Goal: Task Accomplishment & Management: Complete application form

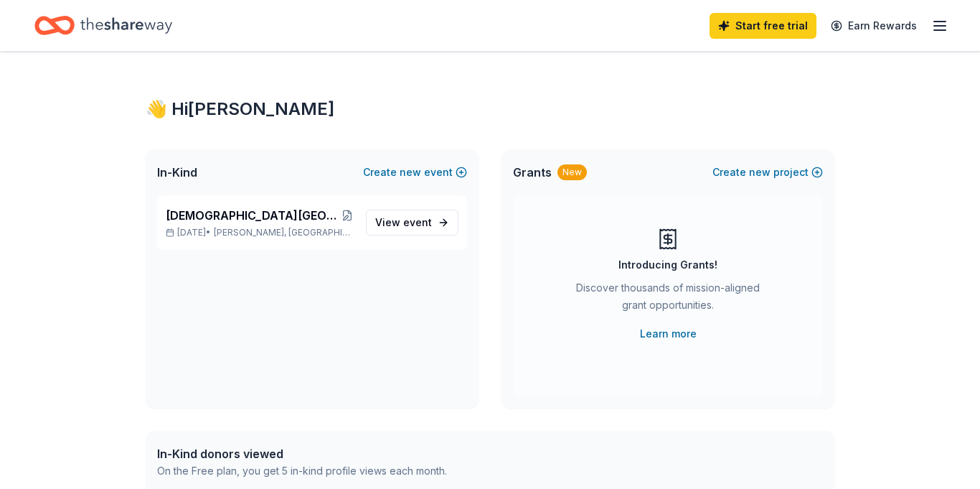
click at [934, 28] on icon "button" at bounding box center [939, 25] width 17 height 17
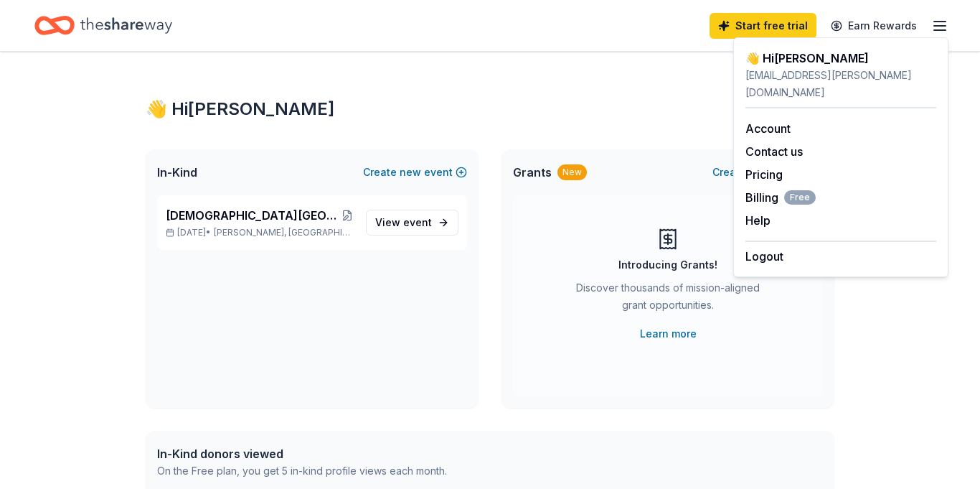
click at [628, 103] on div "👋 Hi [PERSON_NAME]" at bounding box center [490, 109] width 689 height 23
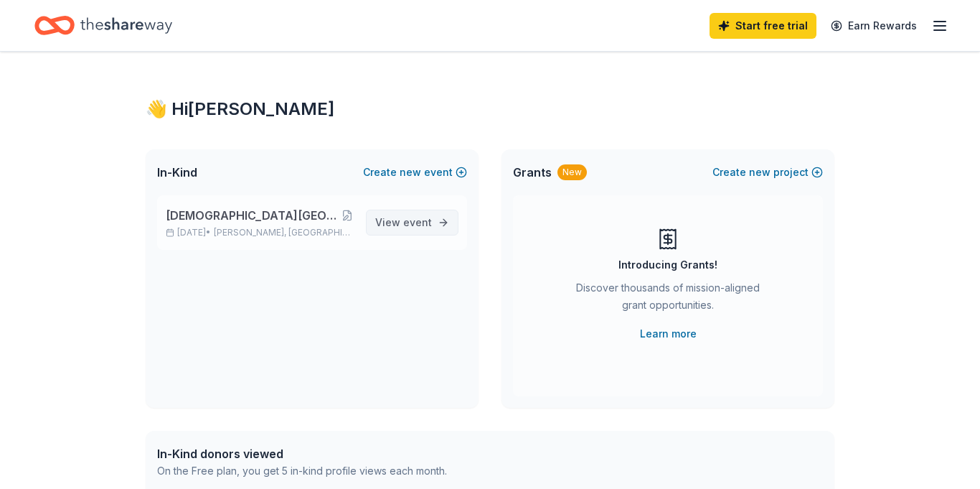
click at [417, 221] on span "event" at bounding box center [417, 222] width 29 height 12
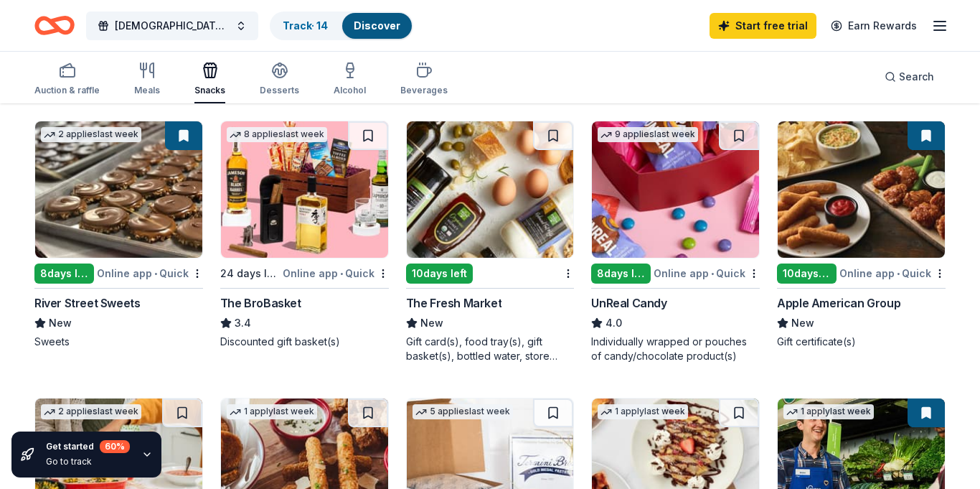
scroll to position [700, 0]
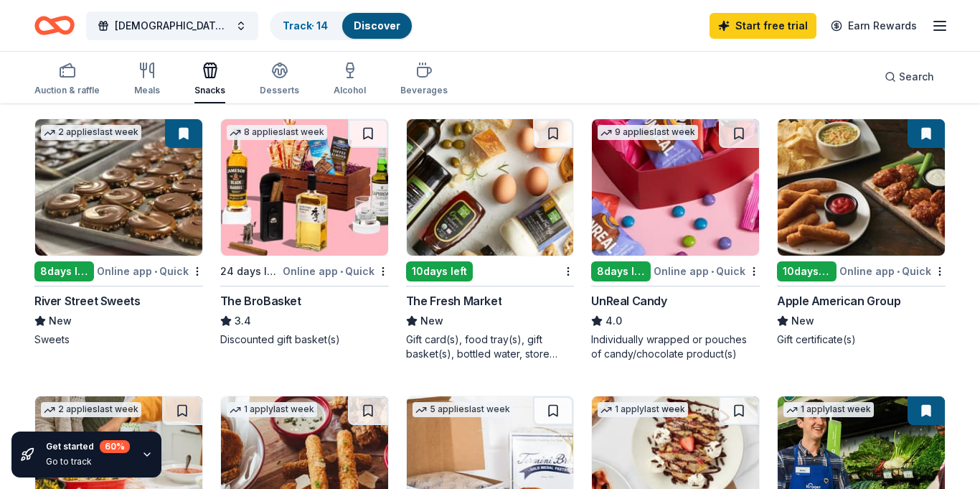
click at [453, 303] on div "The Fresh Market" at bounding box center [454, 300] width 96 height 17
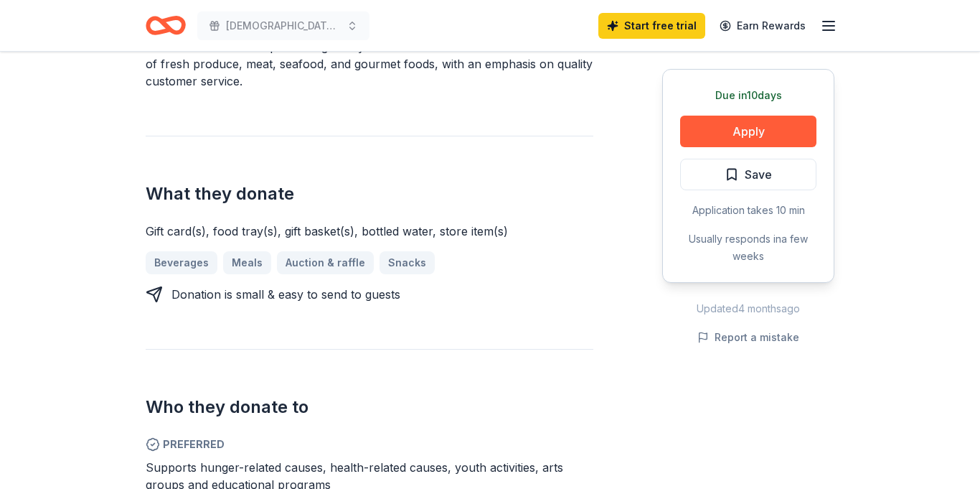
scroll to position [515, 0]
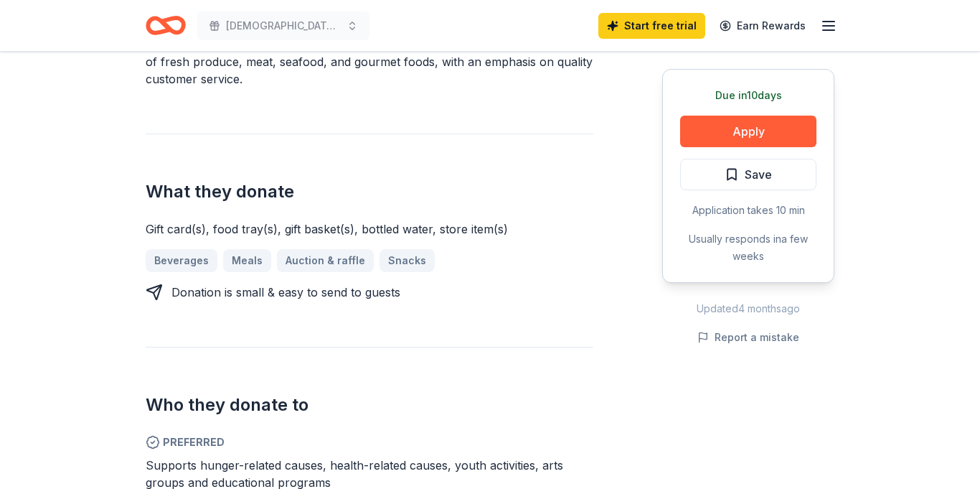
click at [156, 291] on icon at bounding box center [154, 291] width 17 height 17
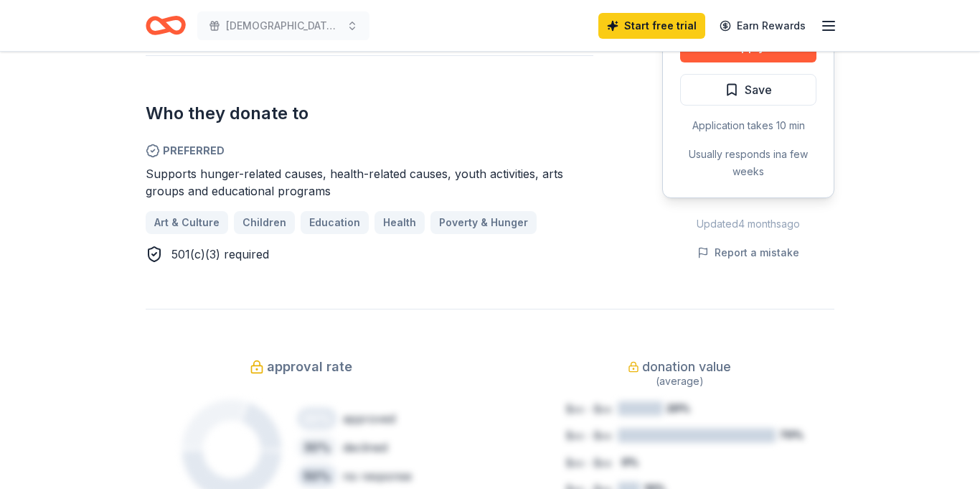
scroll to position [806, 0]
click at [260, 222] on span "Children" at bounding box center [265, 223] width 44 height 17
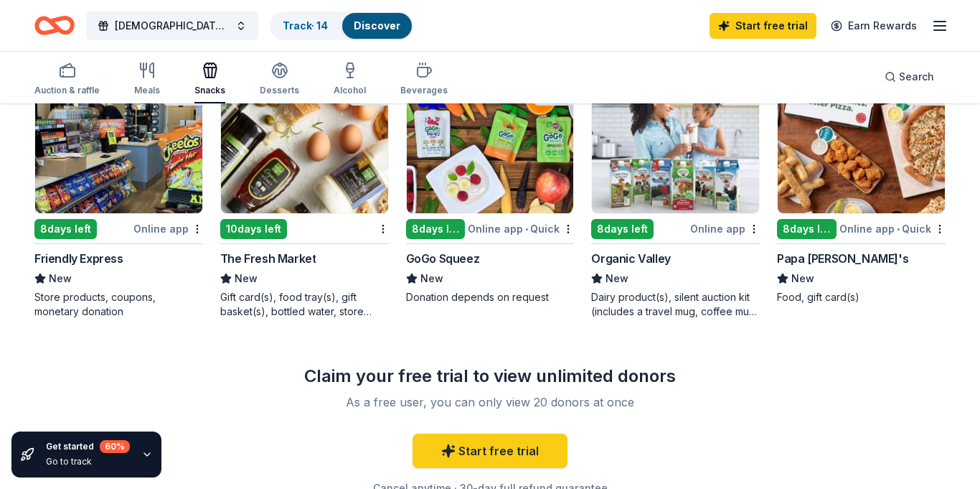
scroll to position [189, 0]
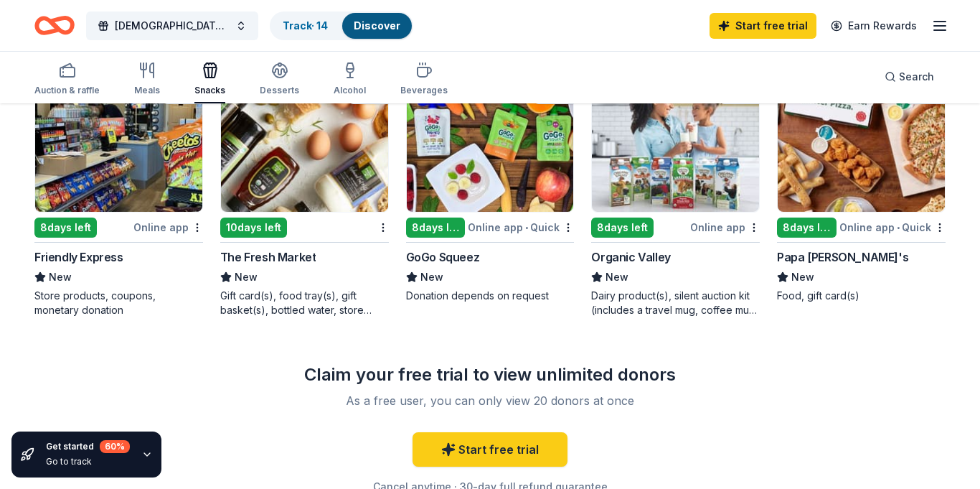
click at [802, 260] on div "Papa John's" at bounding box center [842, 256] width 131 height 17
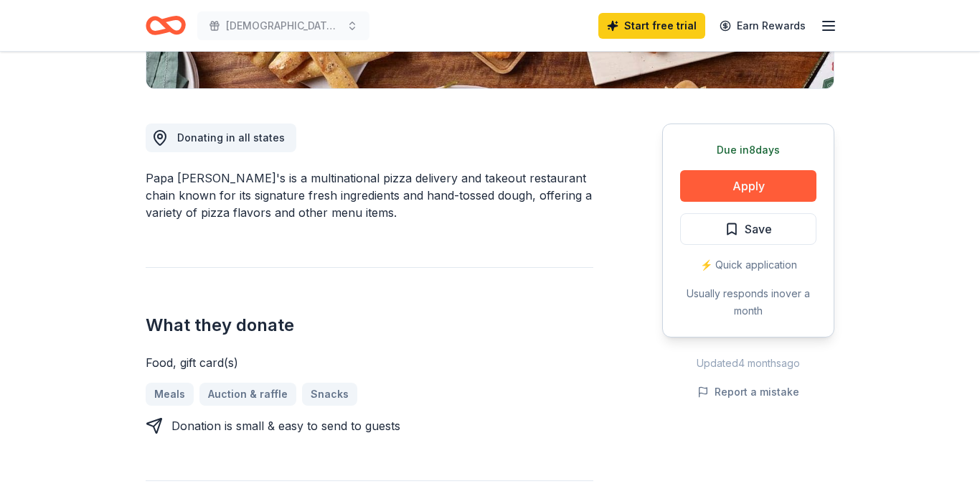
scroll to position [346, 0]
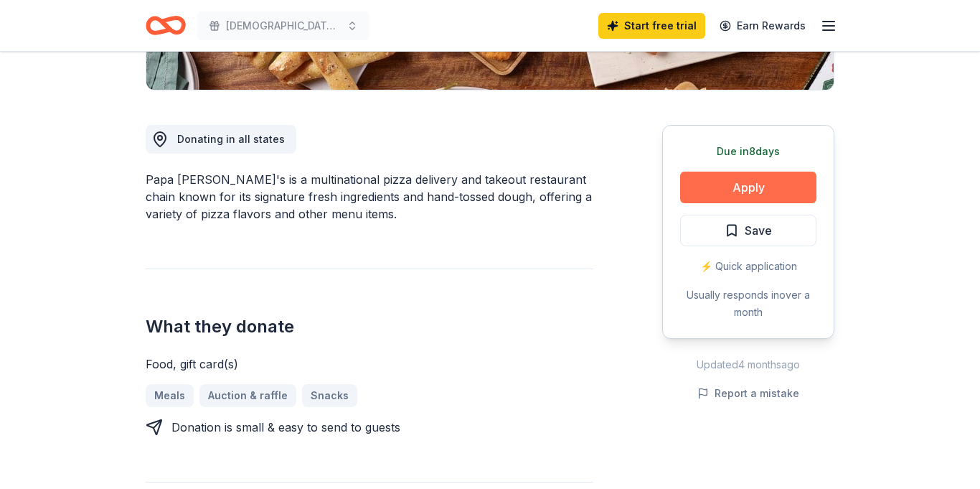
click at [756, 184] on button "Apply" at bounding box center [748, 187] width 136 height 32
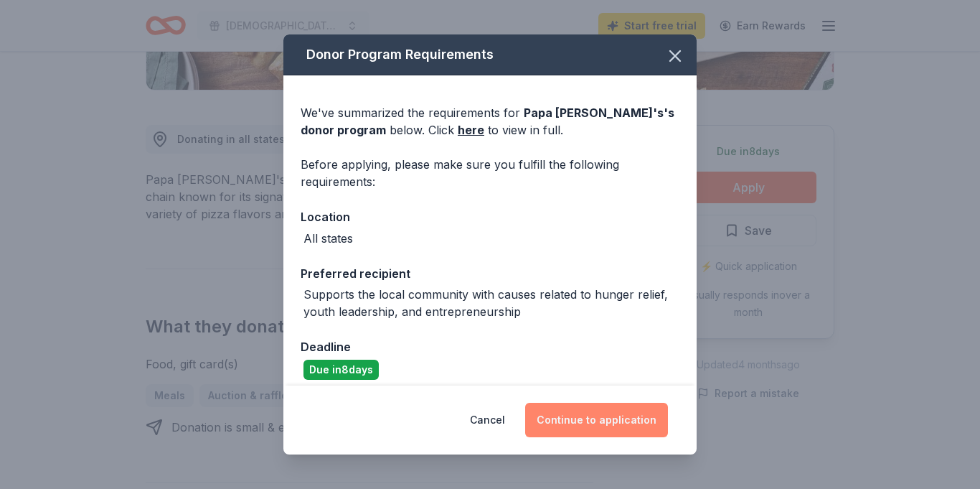
click at [593, 421] on button "Continue to application" at bounding box center [596, 420] width 143 height 34
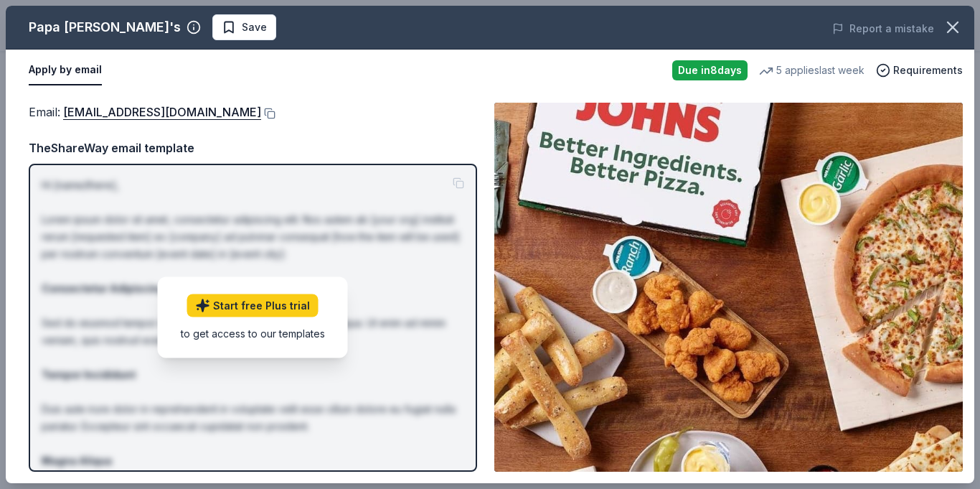
click at [82, 72] on button "Apply by email" at bounding box center [65, 70] width 73 height 30
click at [265, 298] on link "Start free Plus trial" at bounding box center [252, 305] width 131 height 23
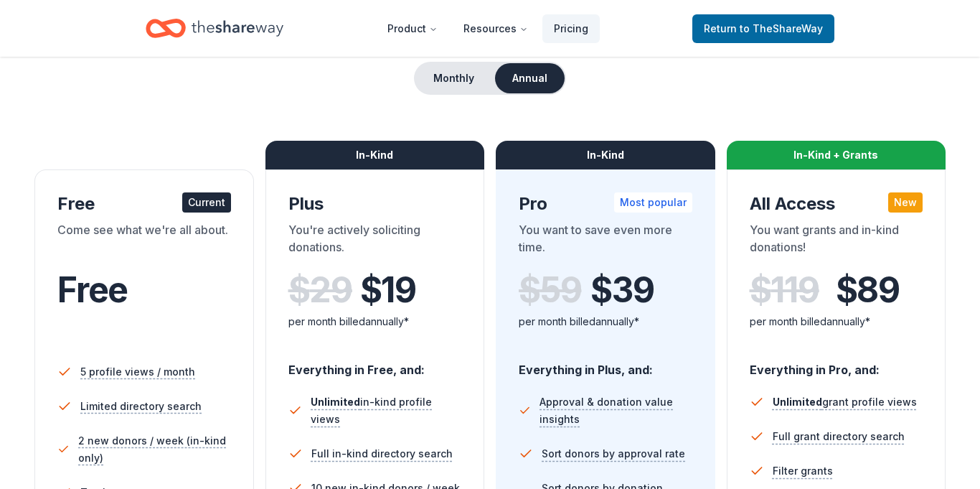
scroll to position [136, 0]
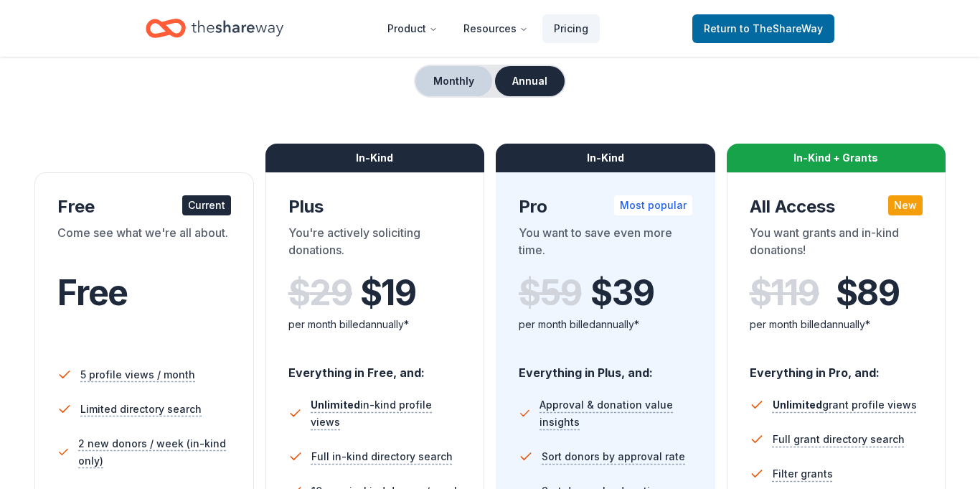
click at [453, 79] on button "Monthly" at bounding box center [453, 81] width 77 height 30
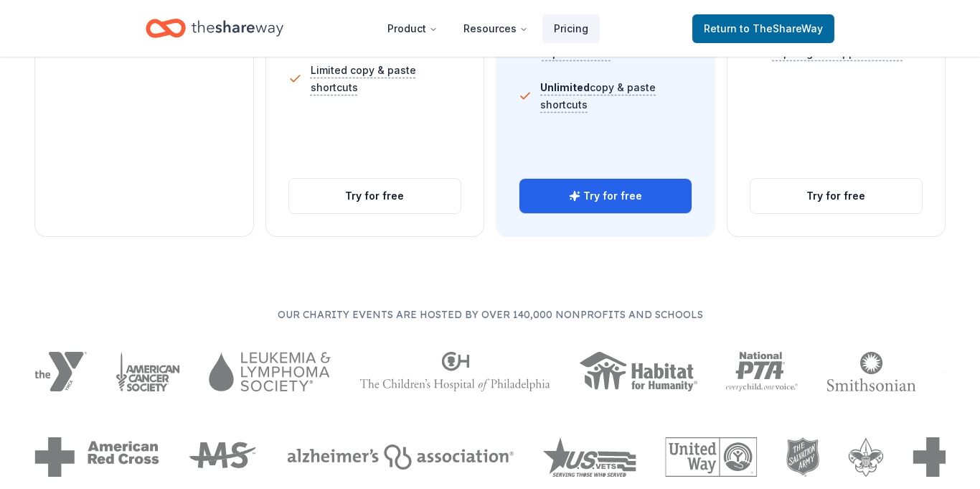
scroll to position [667, 0]
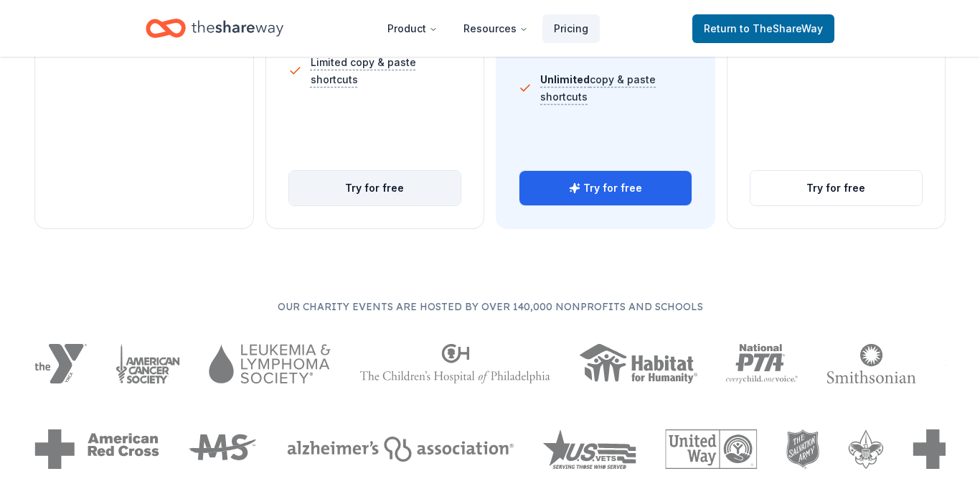
click at [381, 182] on button "Try for free" at bounding box center [375, 188] width 172 height 34
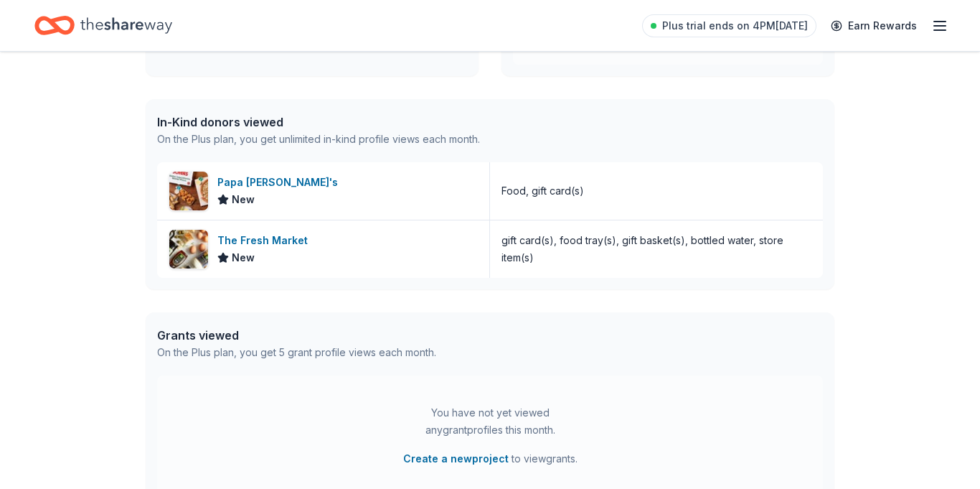
scroll to position [329, 0]
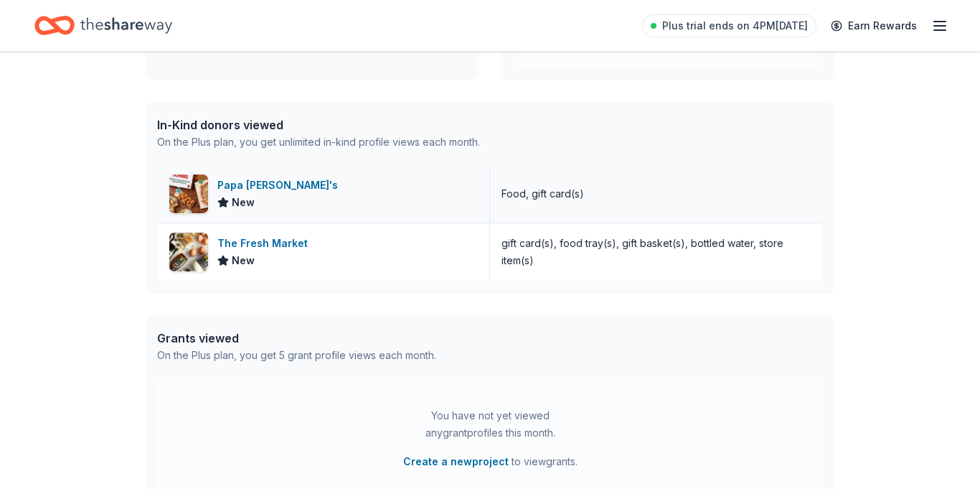
click at [254, 188] on div "Papa [PERSON_NAME]'s" at bounding box center [280, 185] width 126 height 17
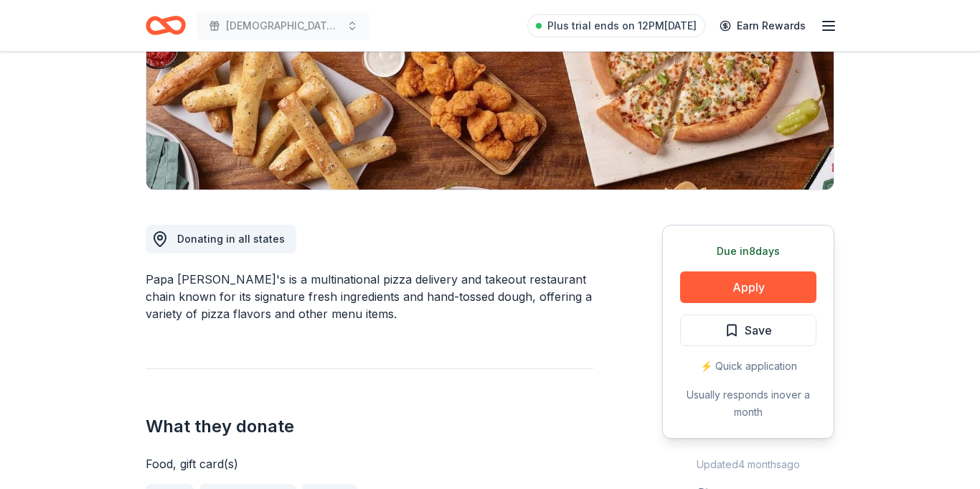
scroll to position [250, 0]
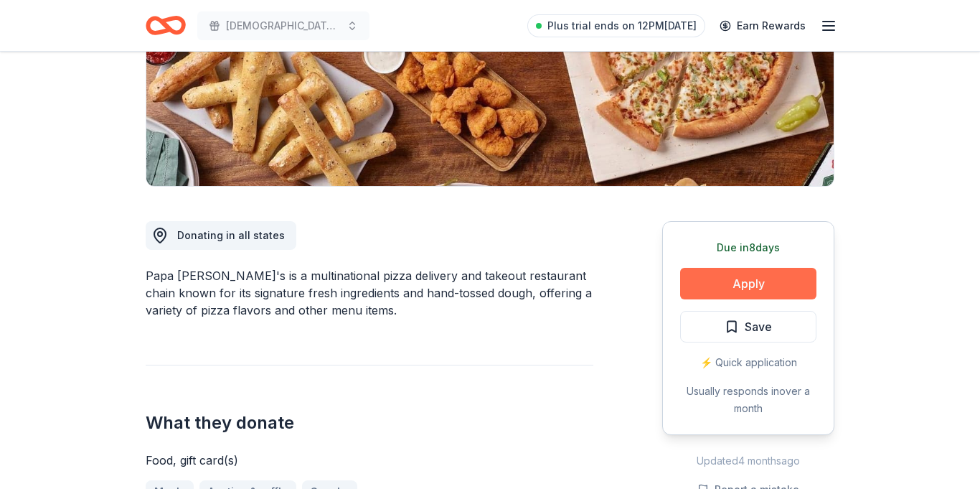
click at [759, 283] on button "Apply" at bounding box center [748, 284] width 136 height 32
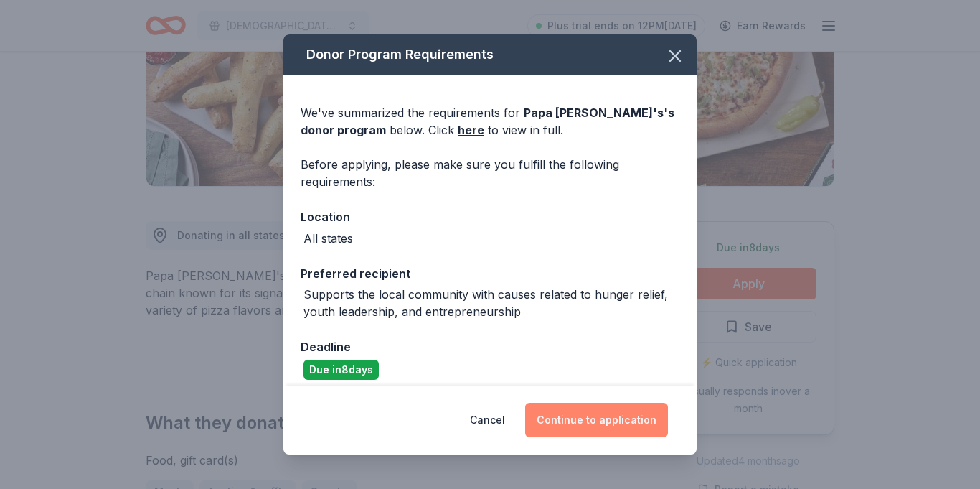
click at [610, 414] on button "Continue to application" at bounding box center [596, 420] width 143 height 34
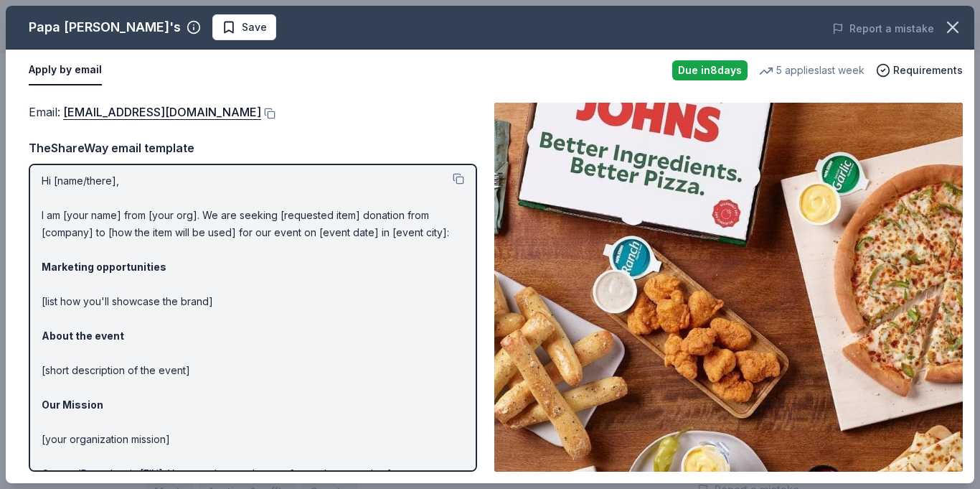
scroll to position [0, 0]
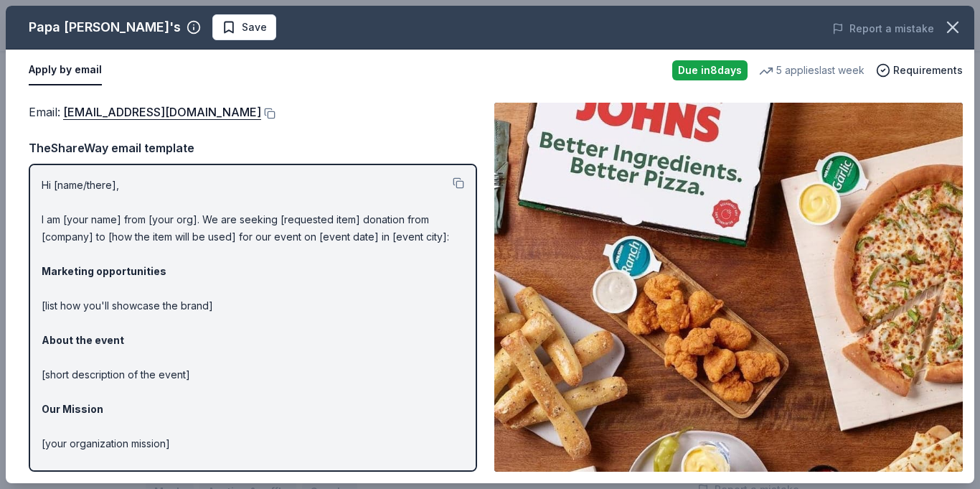
click at [352, 348] on p "Hi [name/there], I am [your name] from [your org]. We are seeking [requested it…" at bounding box center [253, 358] width 423 height 362
click at [183, 113] on link "foundation@papajohns.com" at bounding box center [162, 112] width 198 height 19
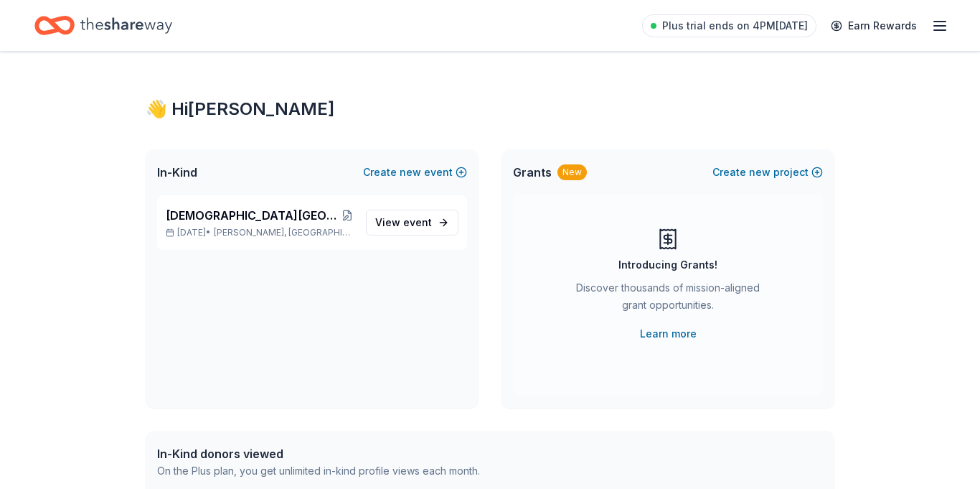
scroll to position [329, 0]
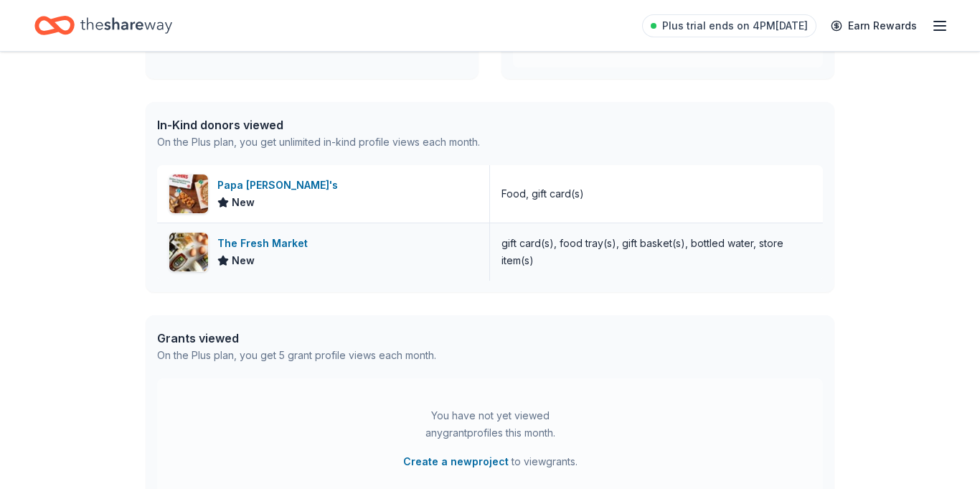
click at [264, 248] on div "The Fresh Market" at bounding box center [265, 243] width 96 height 17
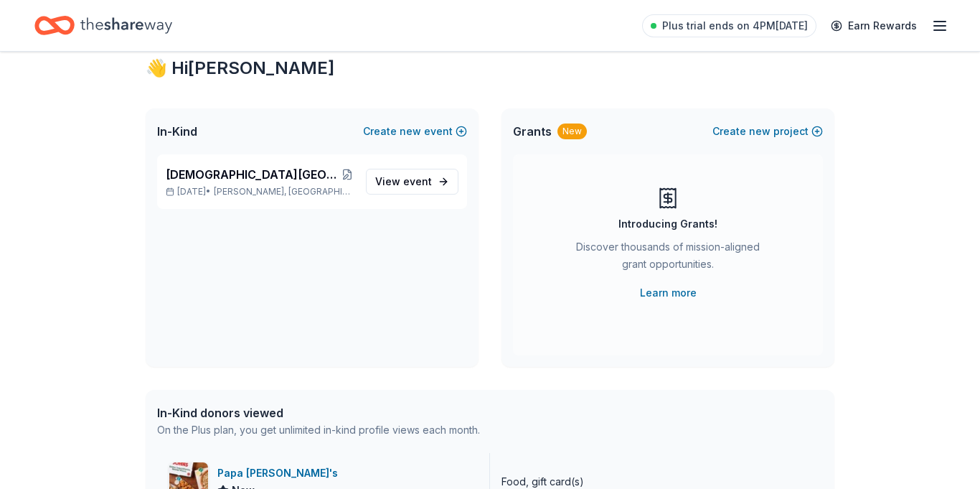
scroll to position [0, 0]
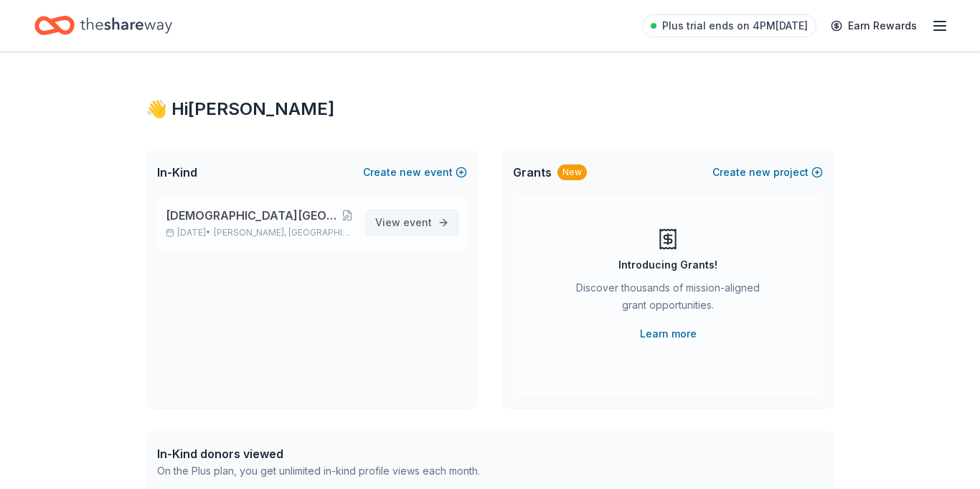
click at [400, 217] on span "View event" at bounding box center [403, 222] width 57 height 17
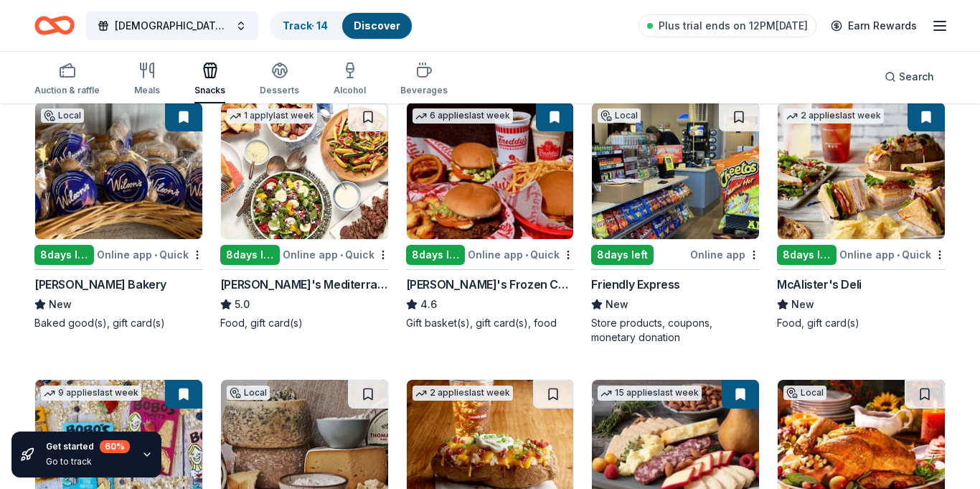
scroll to position [159, 0]
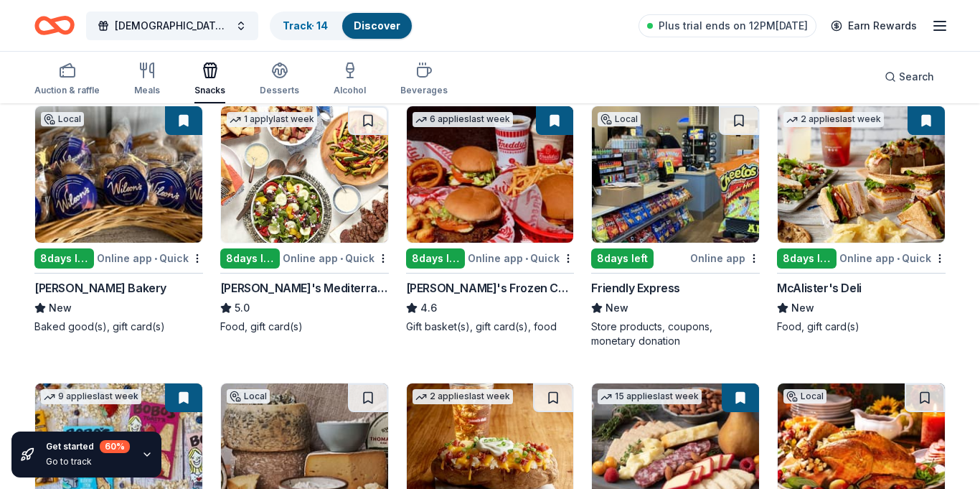
click at [122, 229] on img at bounding box center [118, 174] width 167 height 136
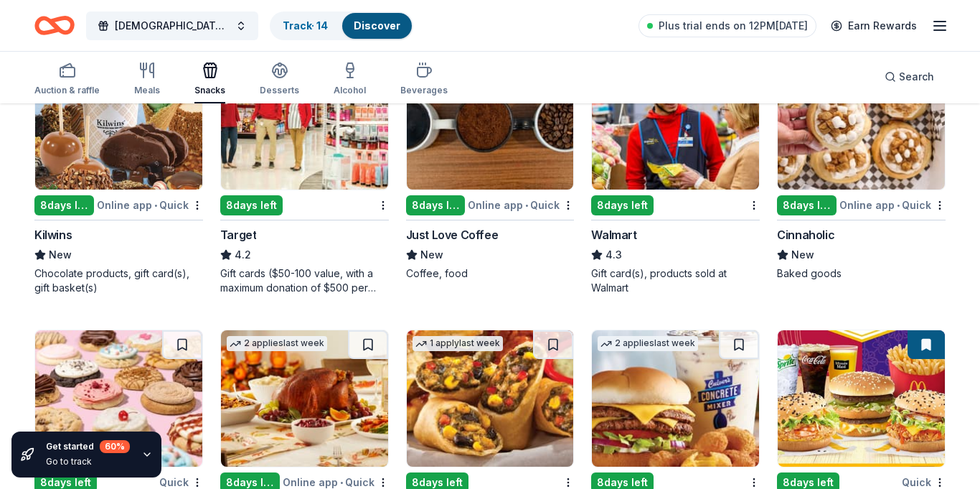
scroll to position [1321, 0]
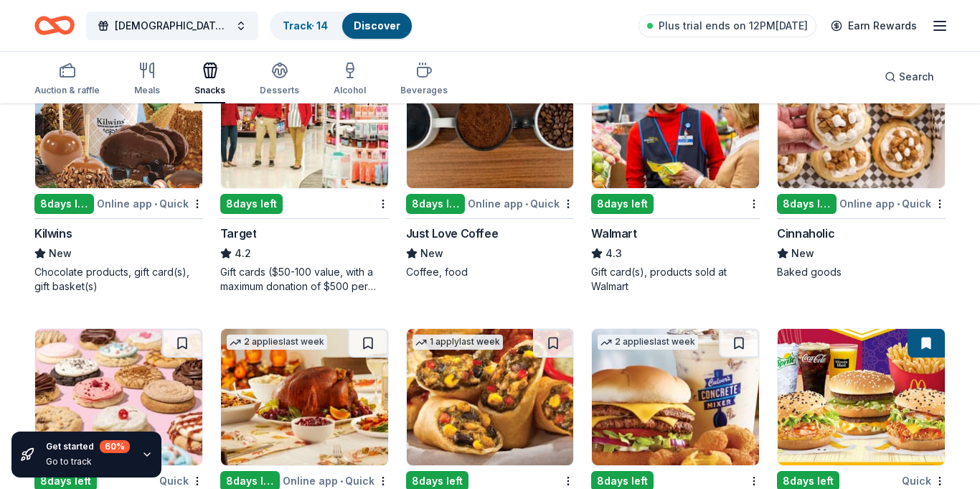
click at [252, 232] on div "Target" at bounding box center [238, 233] width 37 height 17
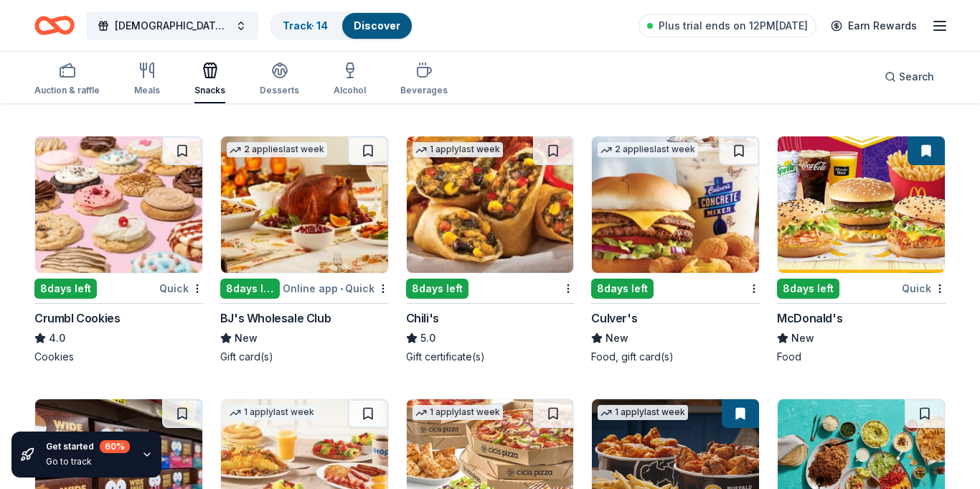
scroll to position [1515, 0]
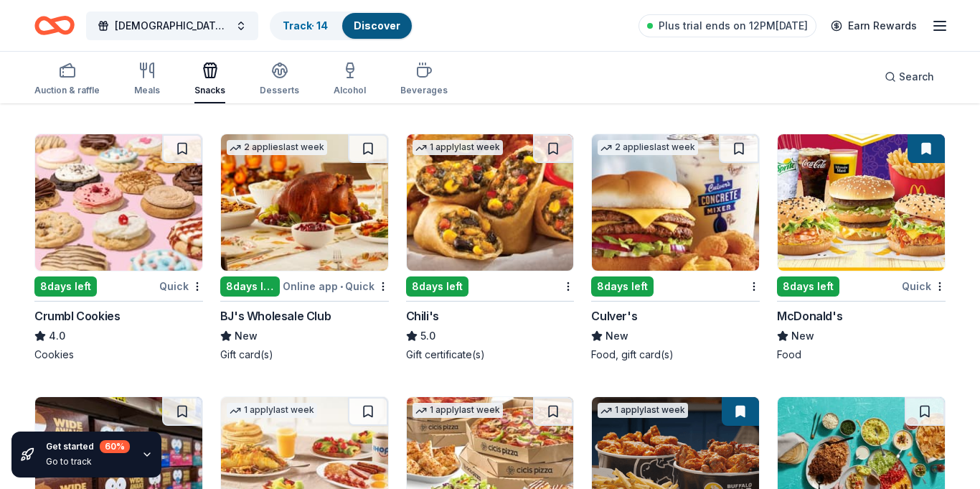
click at [823, 272] on div "8 days left Quick McDonald's New Food" at bounding box center [861, 247] width 169 height 228
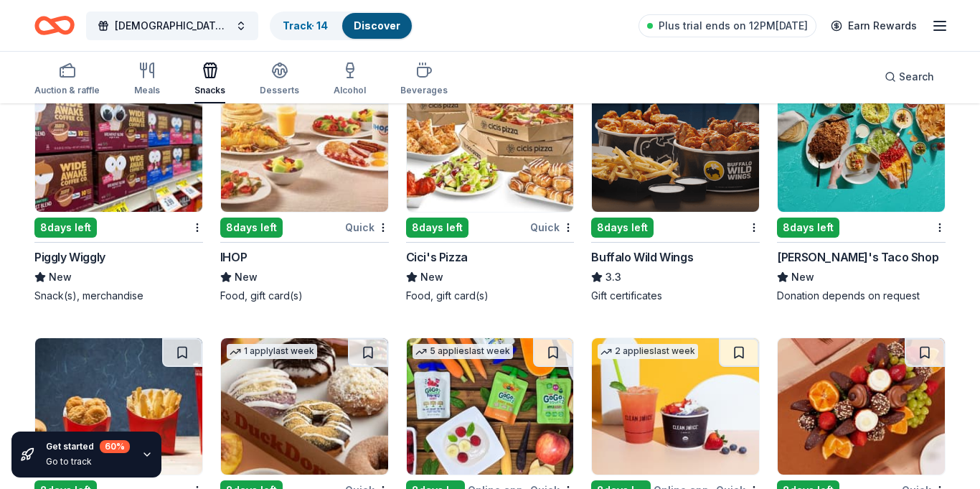
scroll to position [1838, 0]
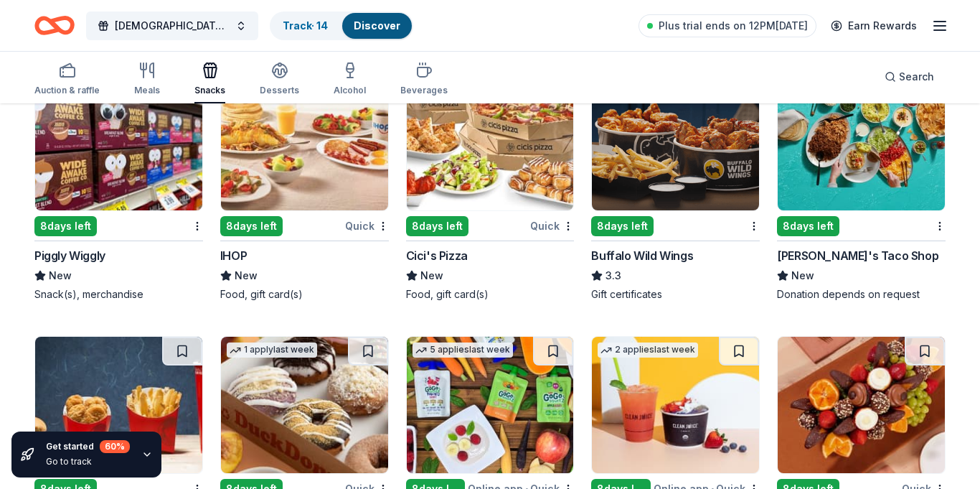
click at [118, 215] on div "8 days left Piggly Wiggly New Snack(s), merchandise" at bounding box center [118, 187] width 169 height 228
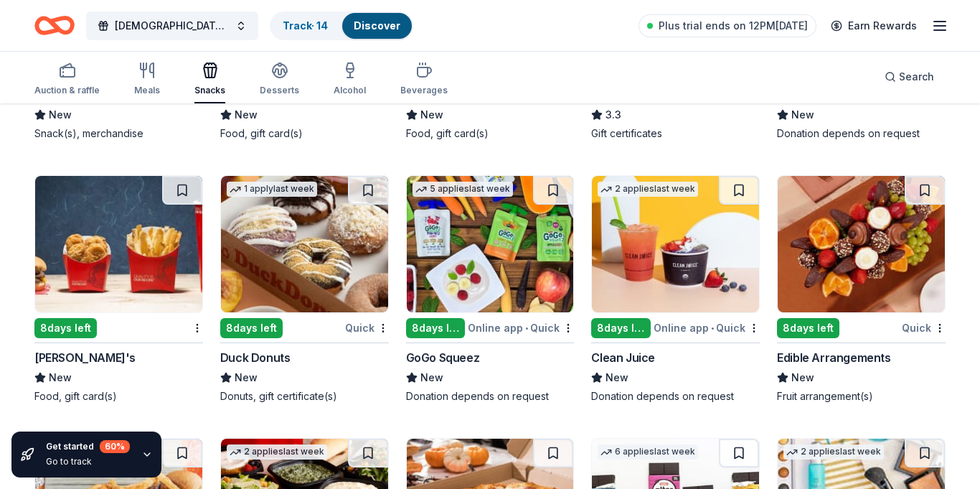
scroll to position [2000, 0]
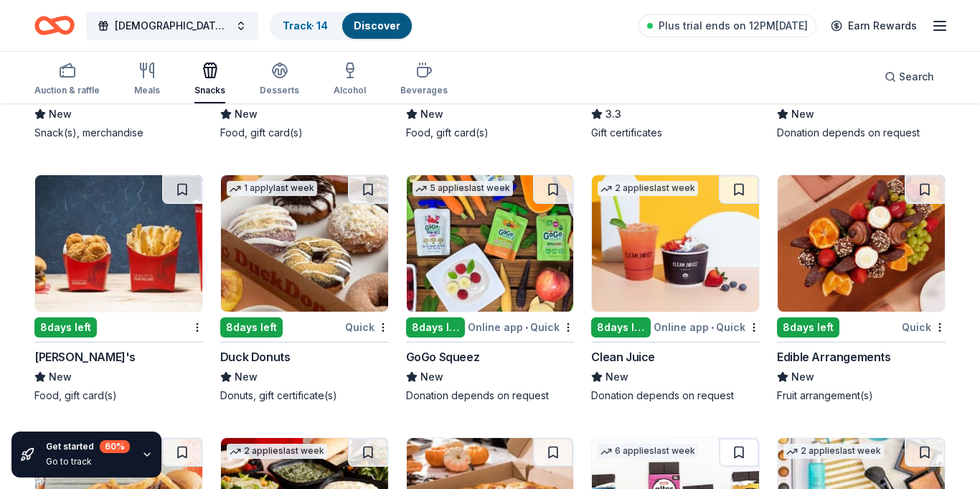
click at [86, 294] on img at bounding box center [118, 243] width 167 height 136
click at [494, 263] on img at bounding box center [490, 243] width 167 height 136
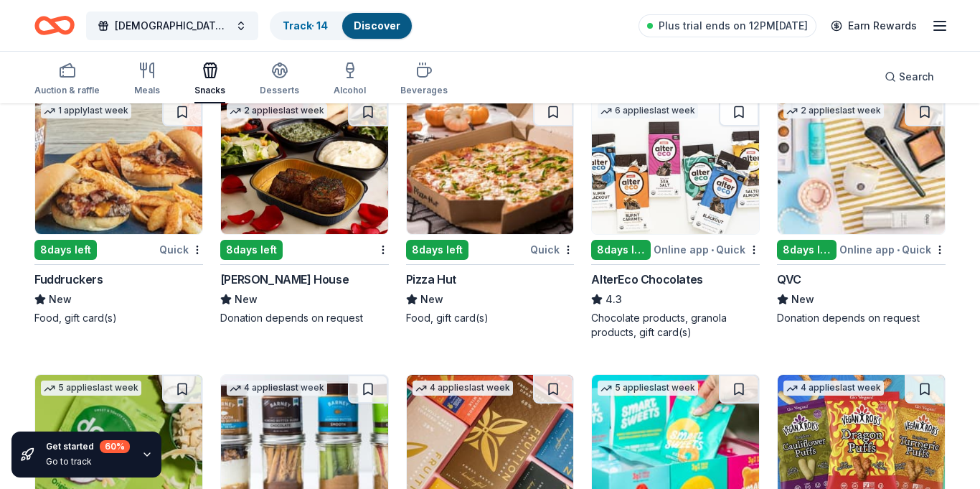
scroll to position [2335, 0]
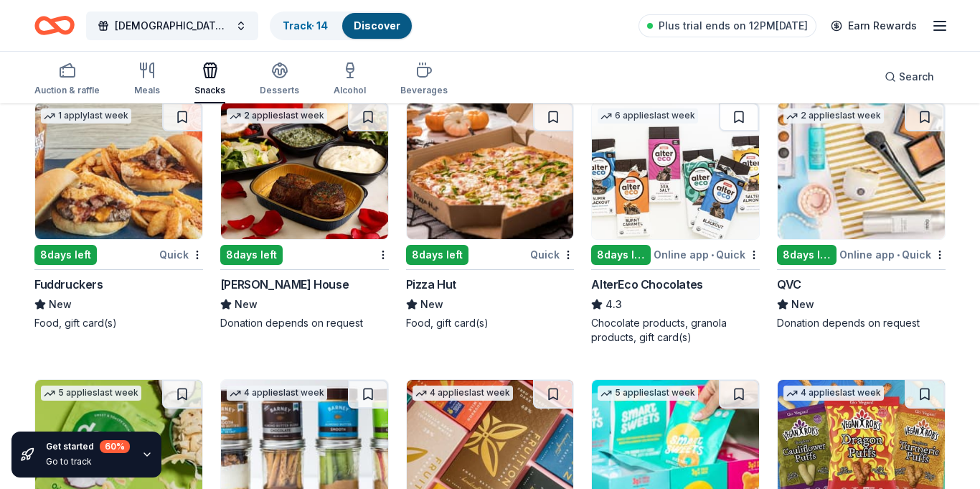
click at [499, 187] on img at bounding box center [490, 171] width 167 height 136
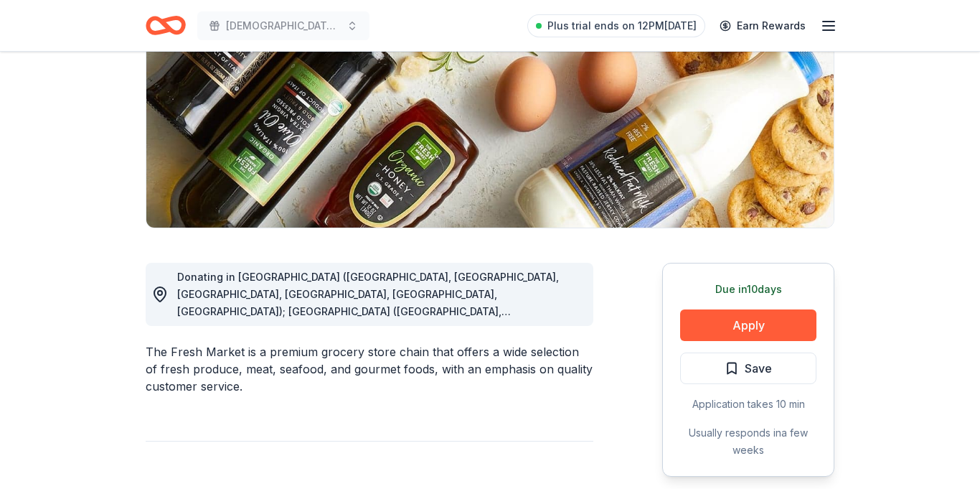
scroll to position [209, 0]
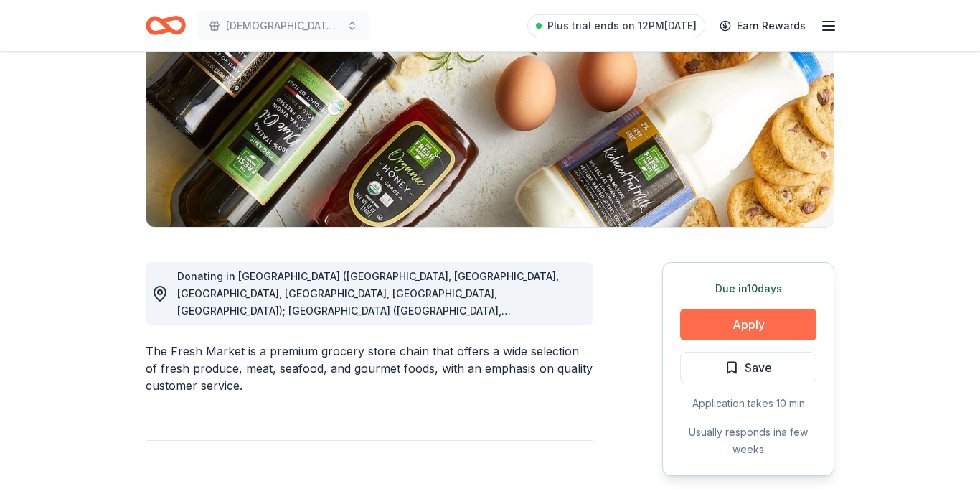
click at [745, 322] on button "Apply" at bounding box center [748, 325] width 136 height 32
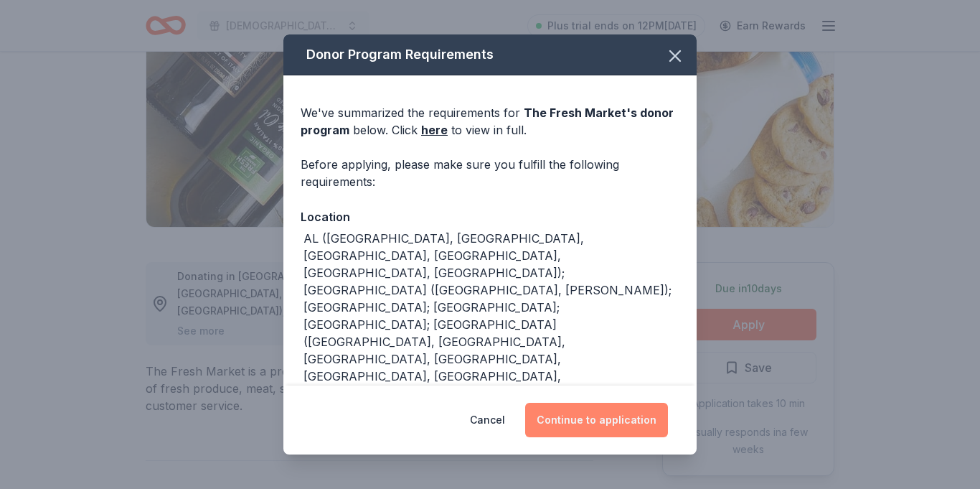
click at [619, 417] on button "Continue to application" at bounding box center [596, 420] width 143 height 34
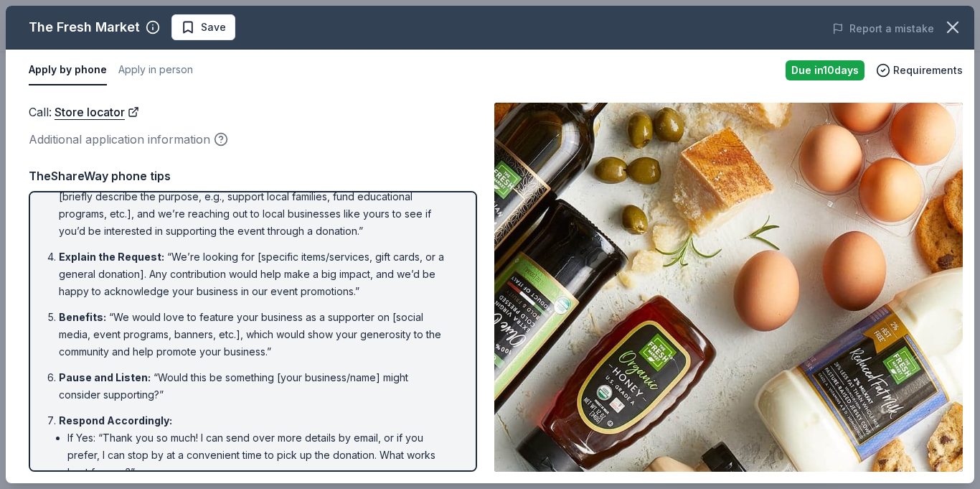
scroll to position [136, 0]
click at [220, 138] on icon "button" at bounding box center [221, 139] width 14 height 14
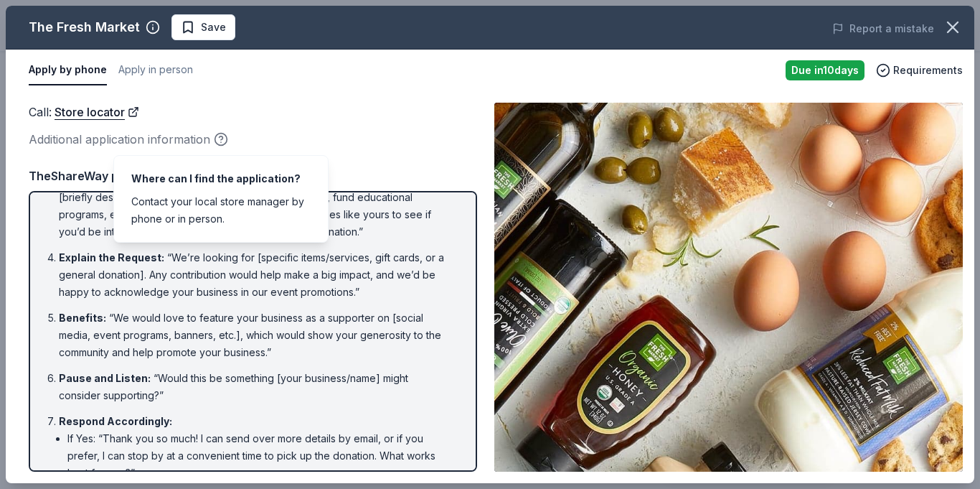
click at [279, 125] on div "Call : Store locator Additional application information" at bounding box center [253, 126] width 448 height 47
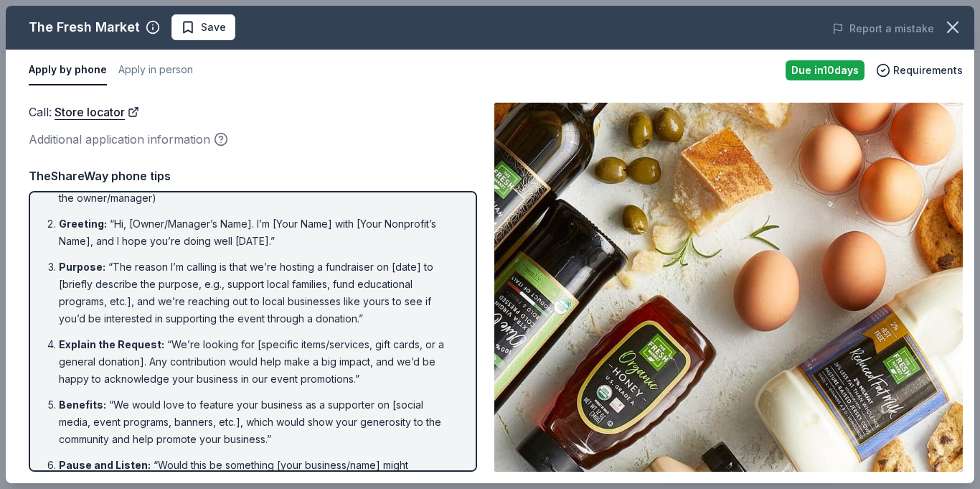
scroll to position [0, 0]
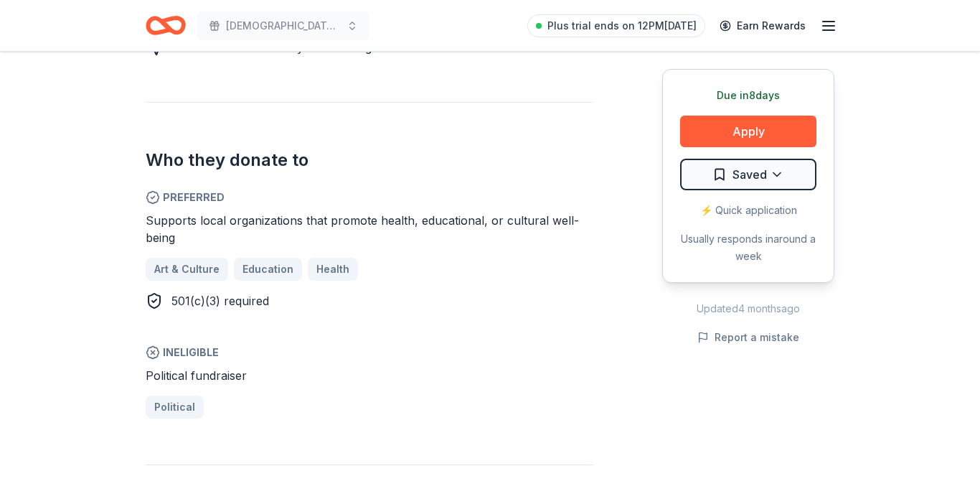
scroll to position [757, 0]
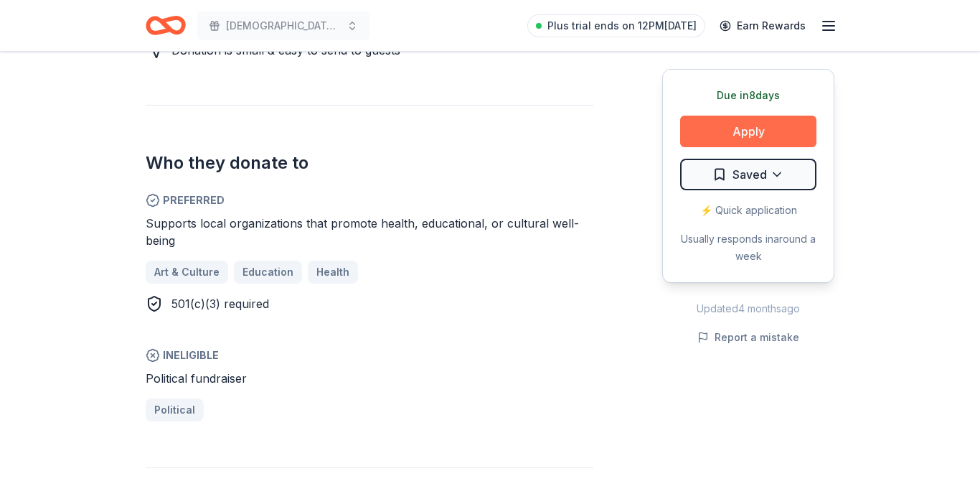
click at [728, 130] on button "Apply" at bounding box center [748, 132] width 136 height 32
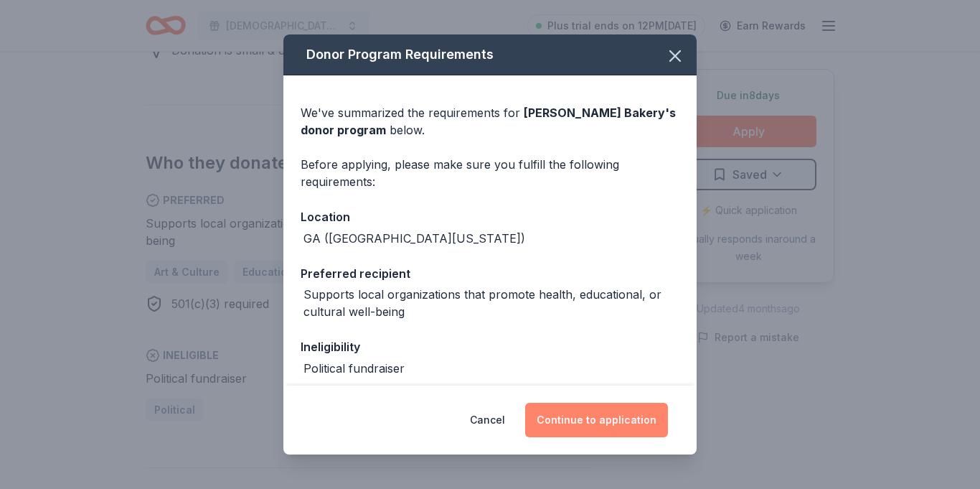
click at [620, 427] on button "Continue to application" at bounding box center [596, 420] width 143 height 34
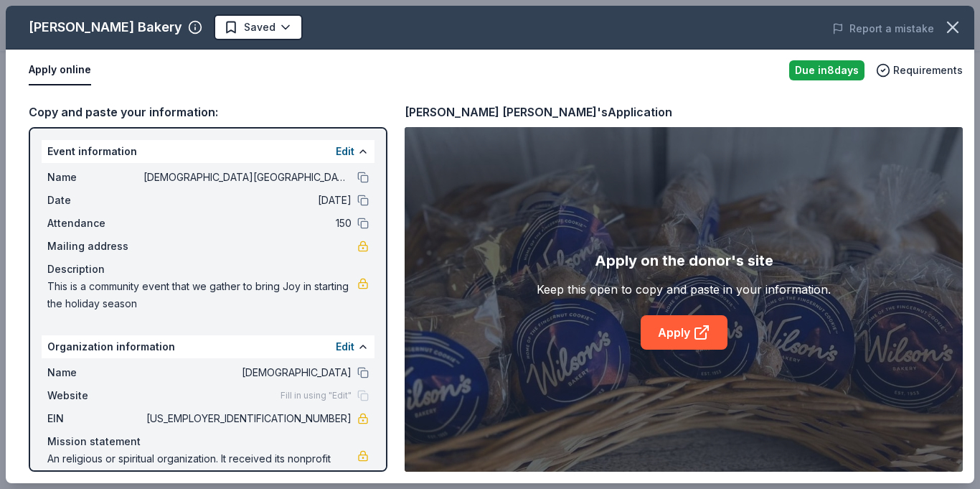
scroll to position [32, 0]
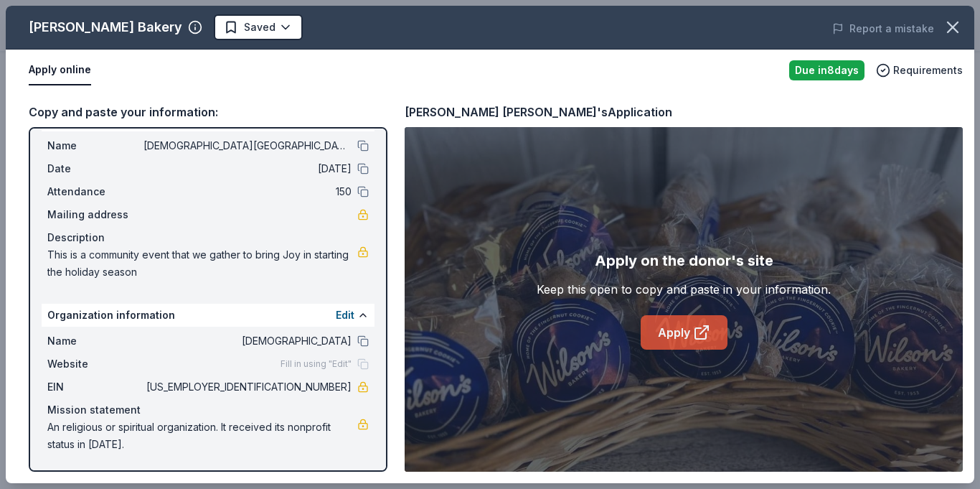
click at [672, 339] on link "Apply" at bounding box center [684, 332] width 87 height 34
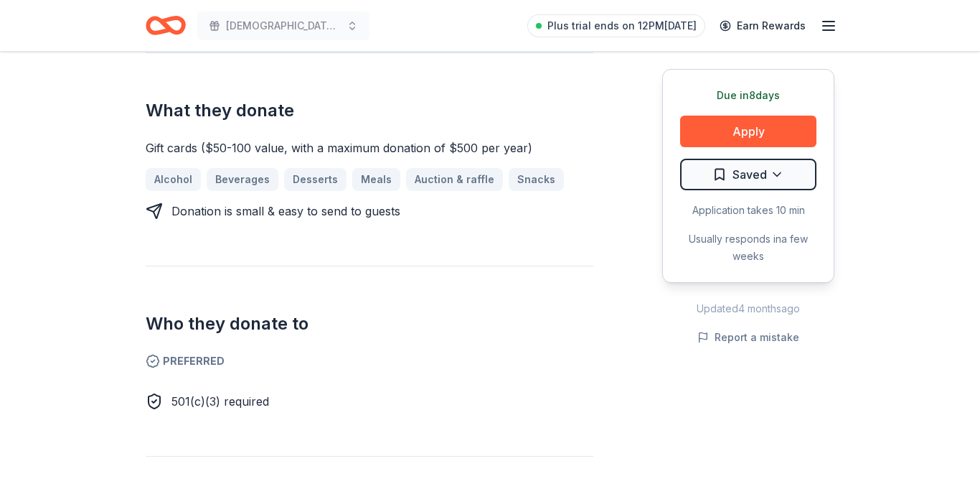
scroll to position [568, 0]
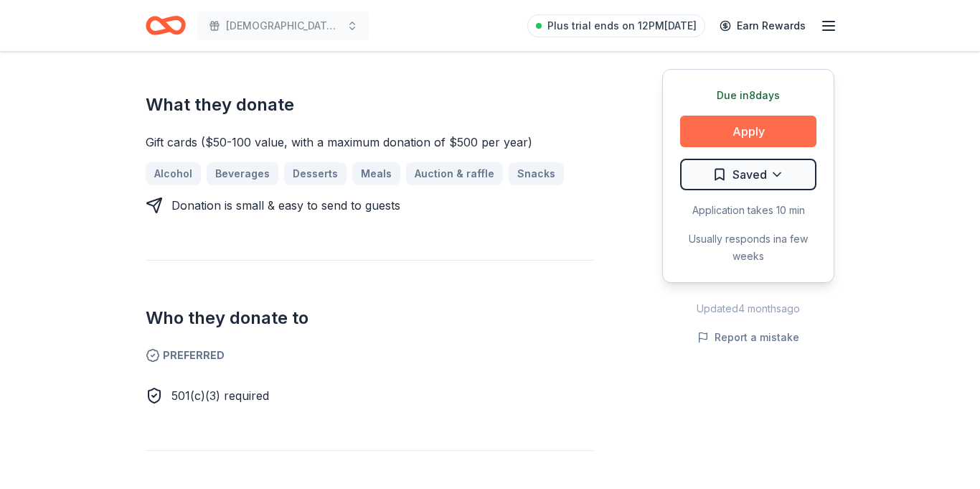
click at [720, 128] on button "Apply" at bounding box center [748, 132] width 136 height 32
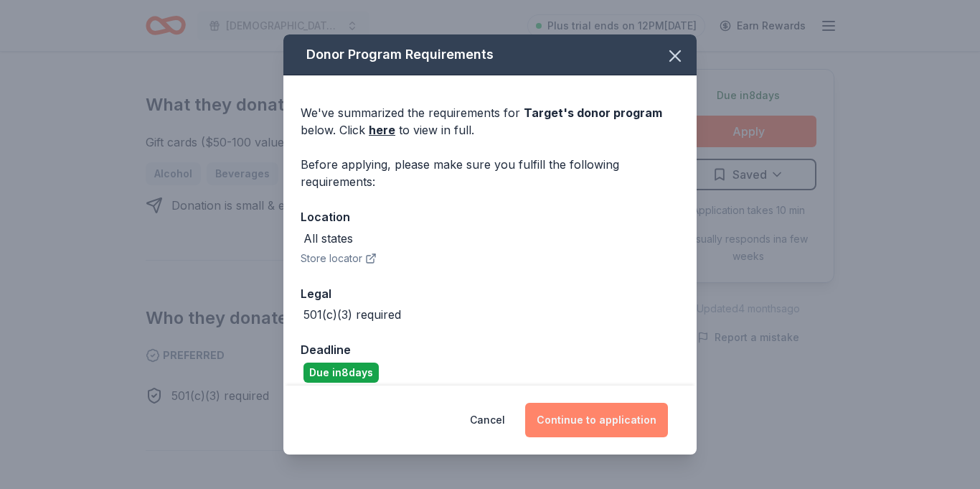
click at [599, 419] on button "Continue to application" at bounding box center [596, 420] width 143 height 34
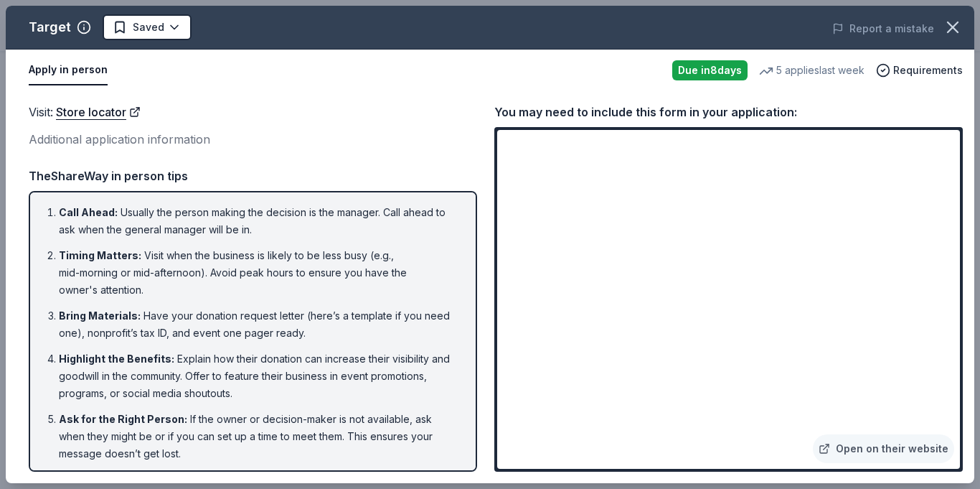
scroll to position [47, 0]
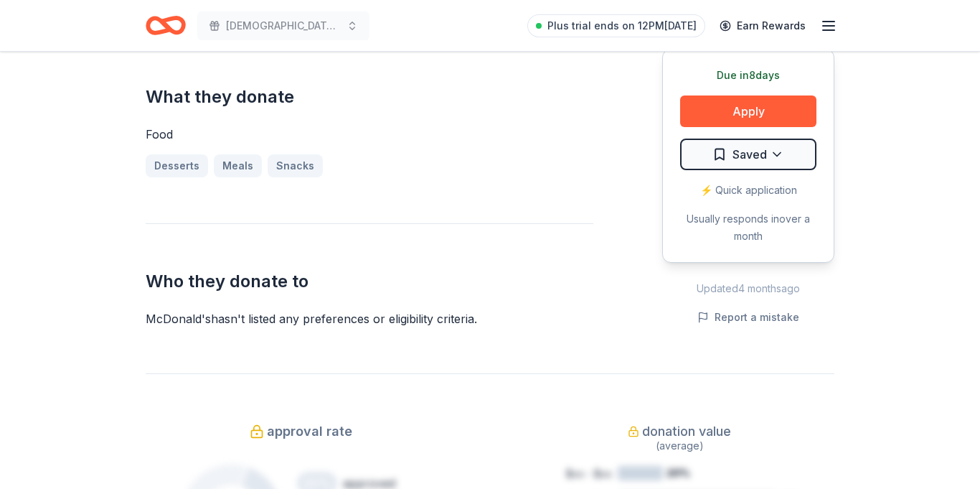
scroll to position [567, 0]
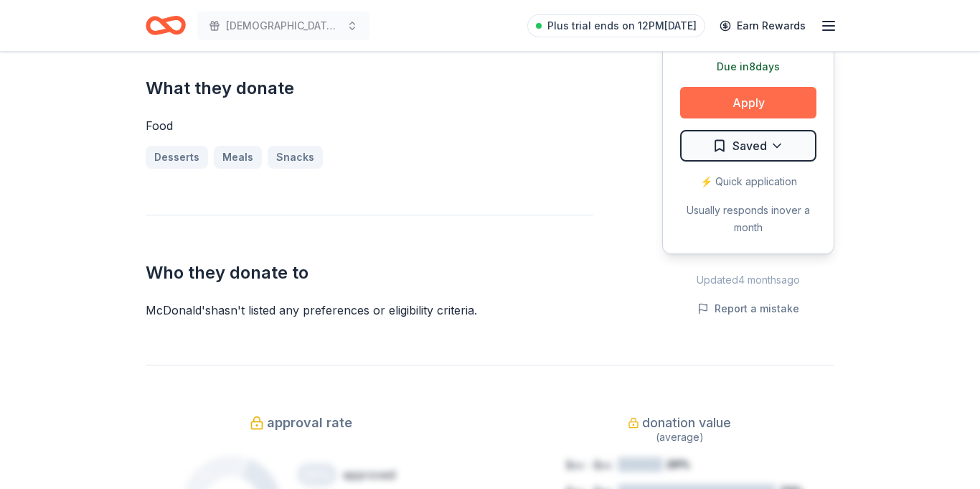
click at [760, 98] on button "Apply" at bounding box center [748, 103] width 136 height 32
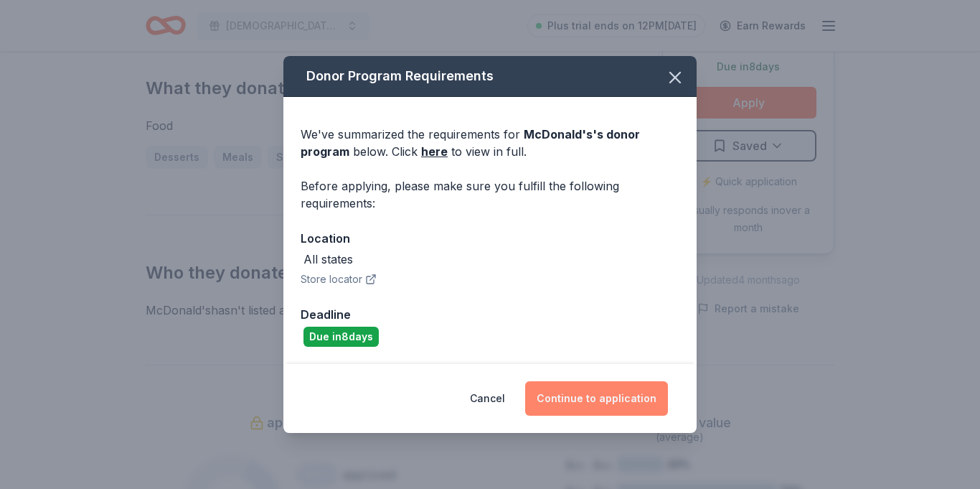
click at [601, 405] on button "Continue to application" at bounding box center [596, 398] width 143 height 34
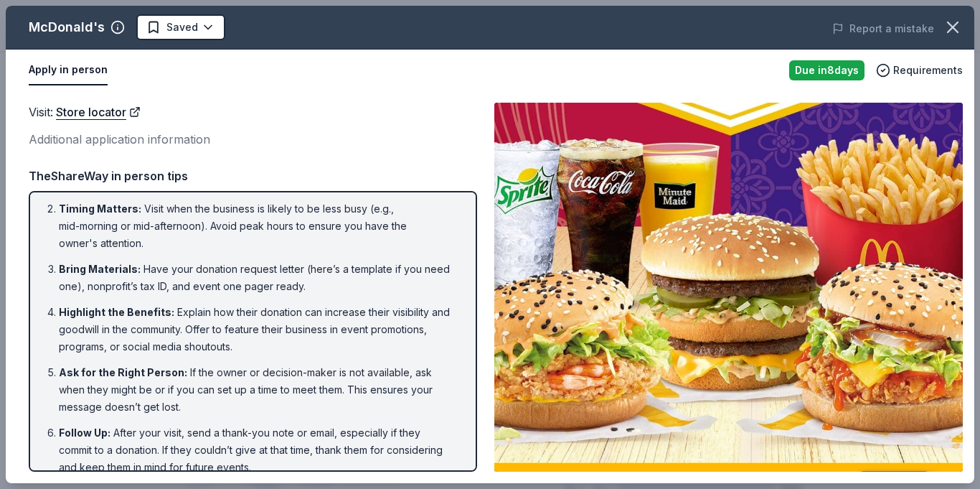
scroll to position [0, 0]
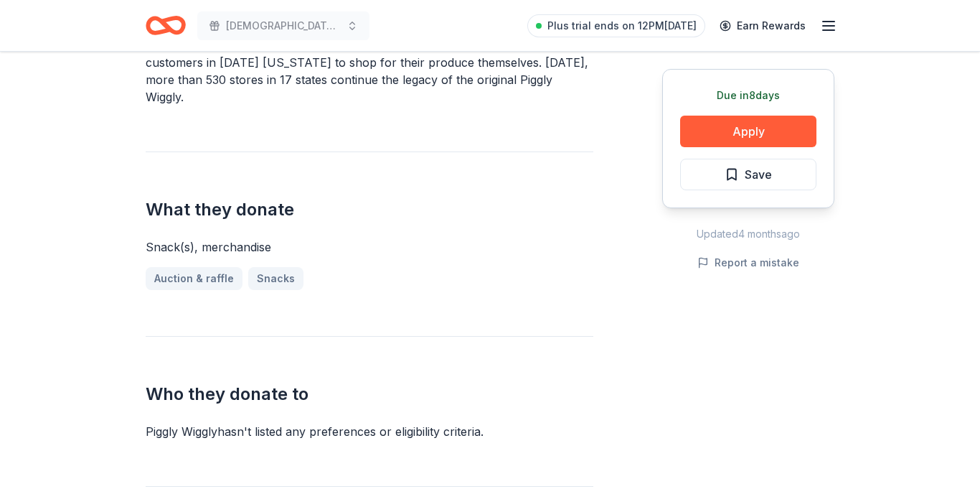
scroll to position [516, 0]
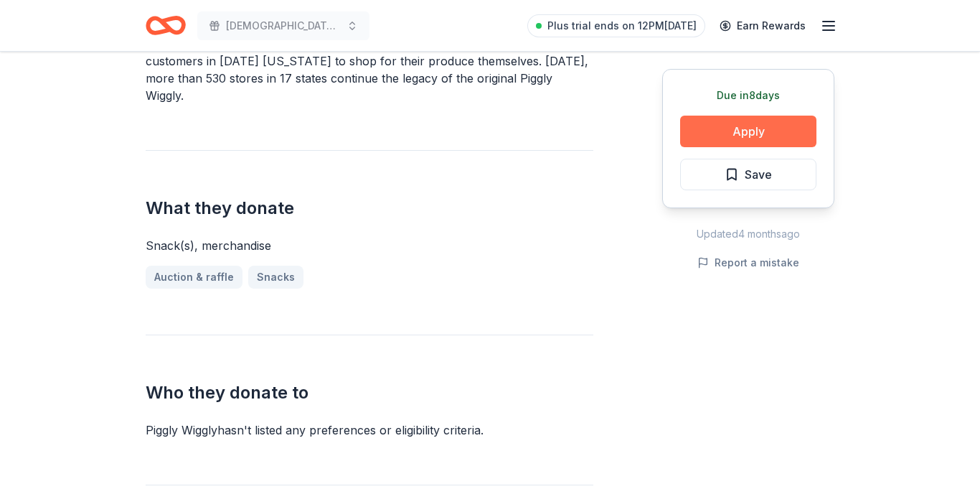
click at [763, 126] on button "Apply" at bounding box center [748, 132] width 136 height 32
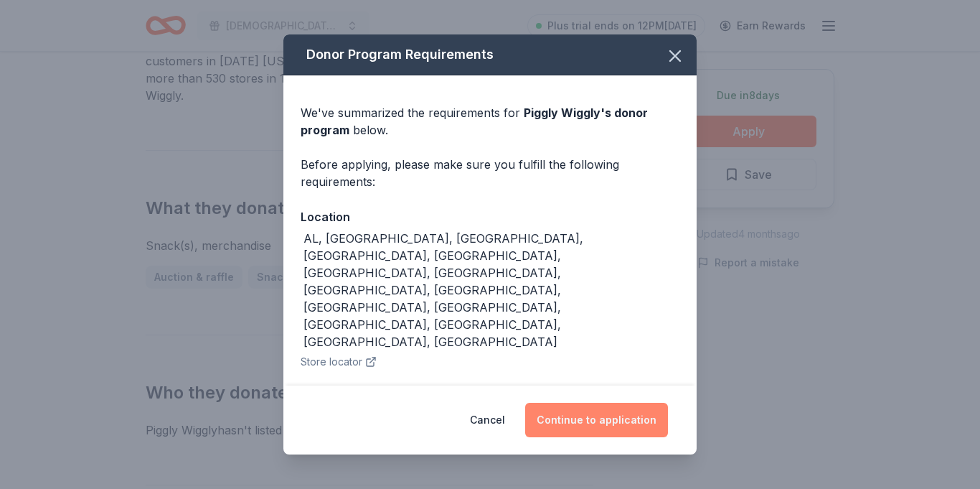
click at [591, 403] on button "Continue to application" at bounding box center [596, 420] width 143 height 34
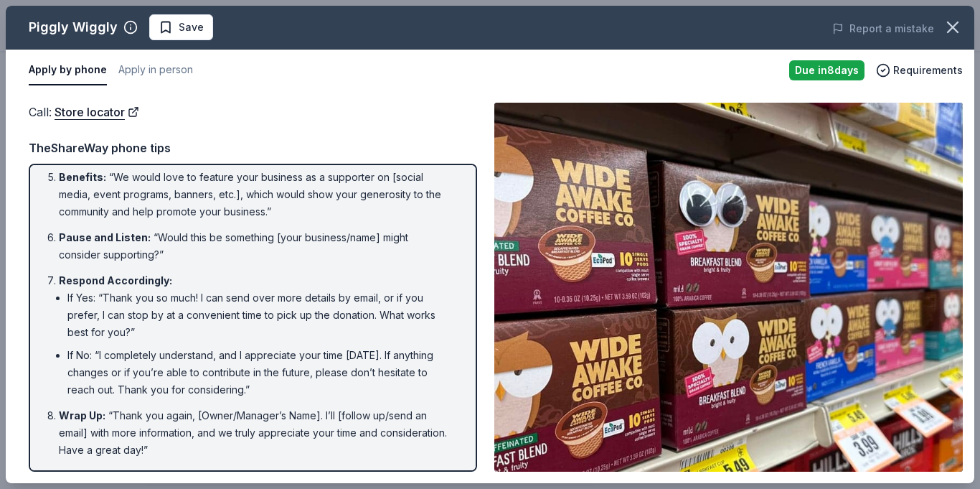
scroll to position [0, 0]
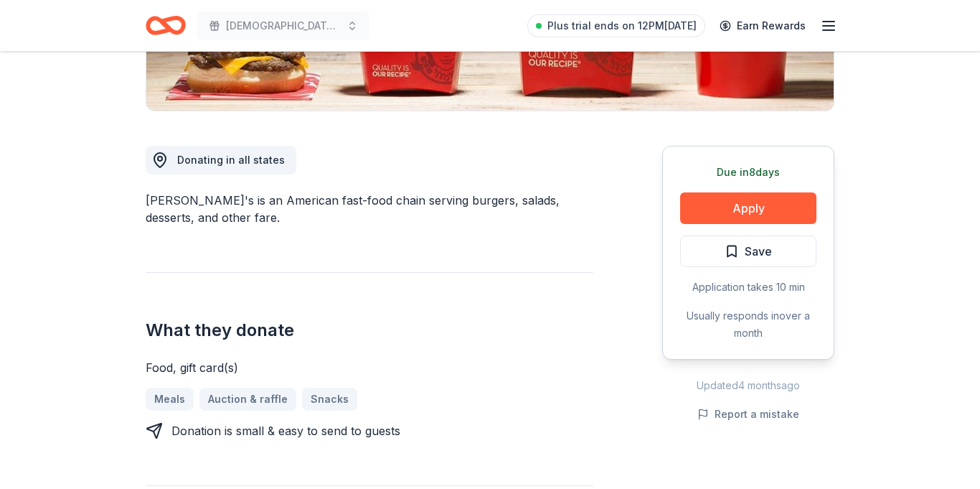
scroll to position [317, 0]
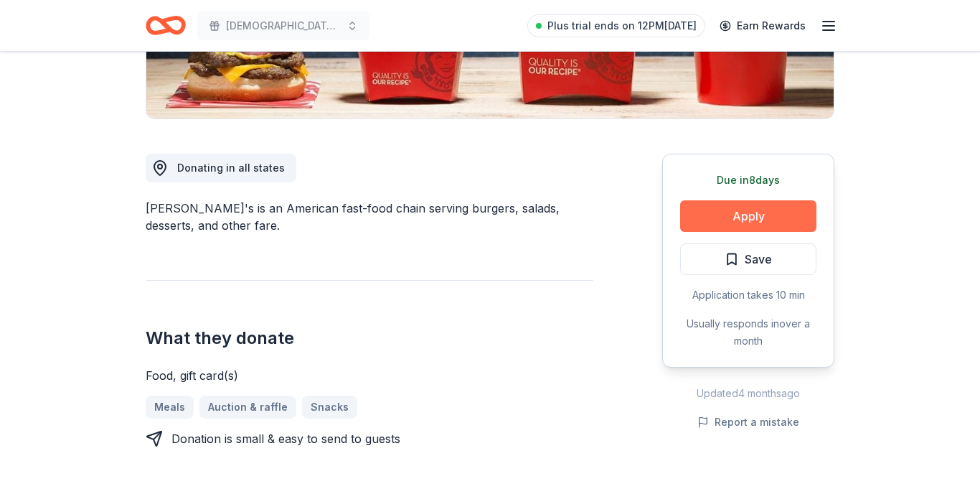
click at [713, 218] on button "Apply" at bounding box center [748, 216] width 136 height 32
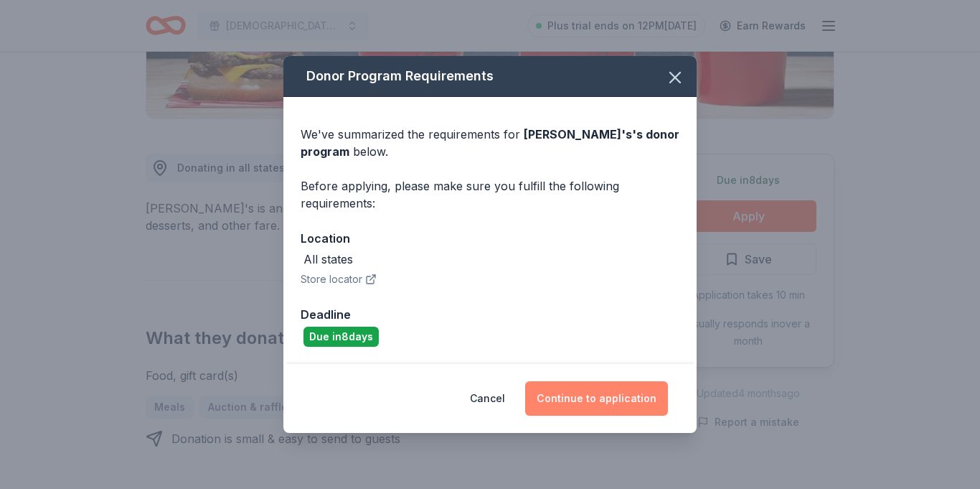
click at [610, 392] on button "Continue to application" at bounding box center [596, 398] width 143 height 34
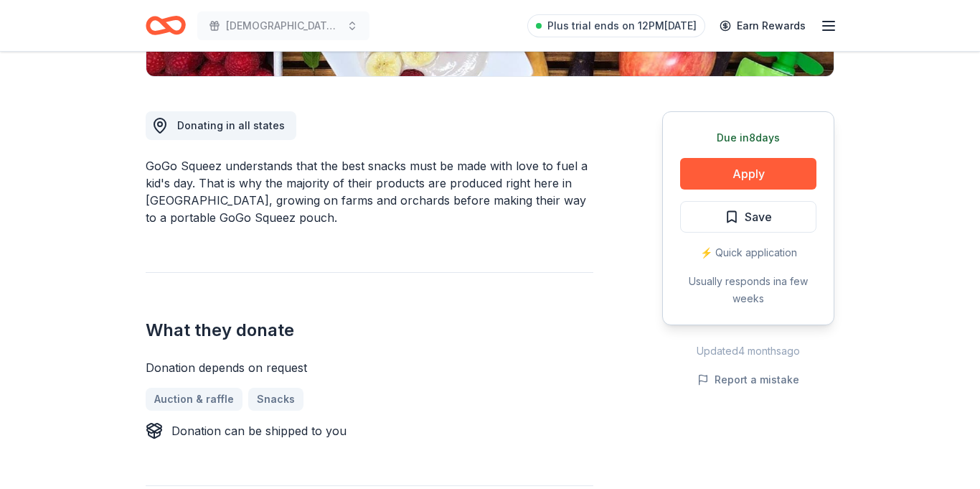
scroll to position [361, 0]
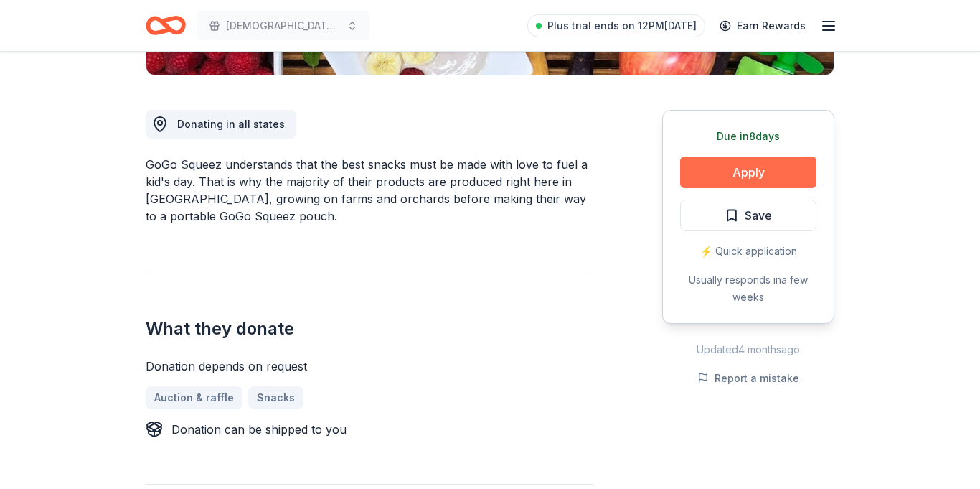
click at [753, 173] on button "Apply" at bounding box center [748, 172] width 136 height 32
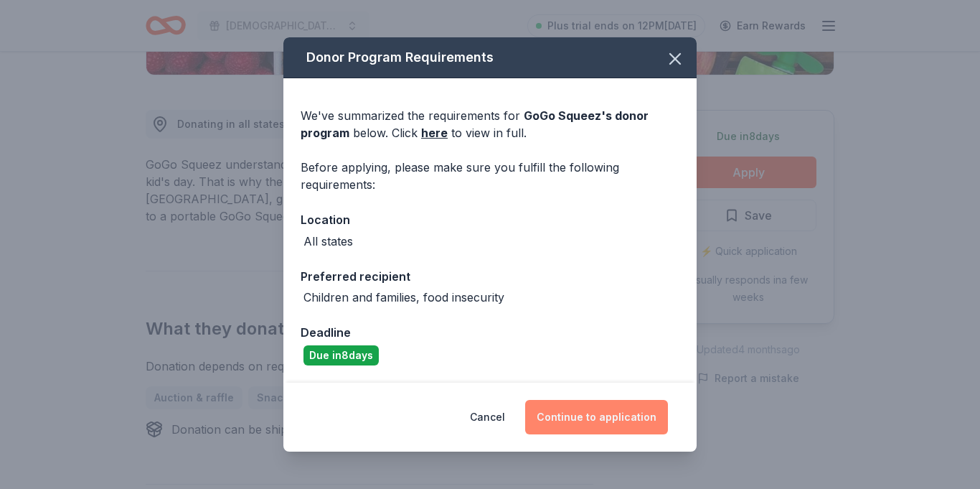
click at [608, 408] on button "Continue to application" at bounding box center [596, 417] width 143 height 34
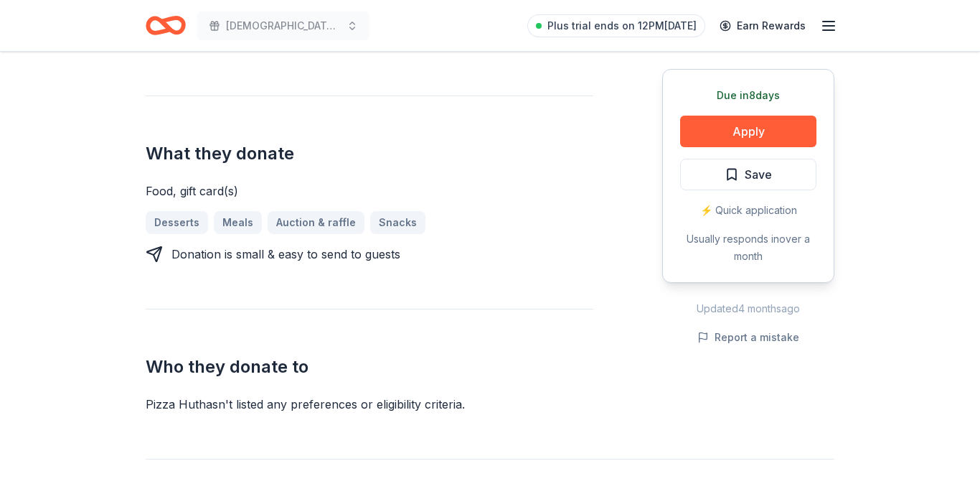
scroll to position [505, 0]
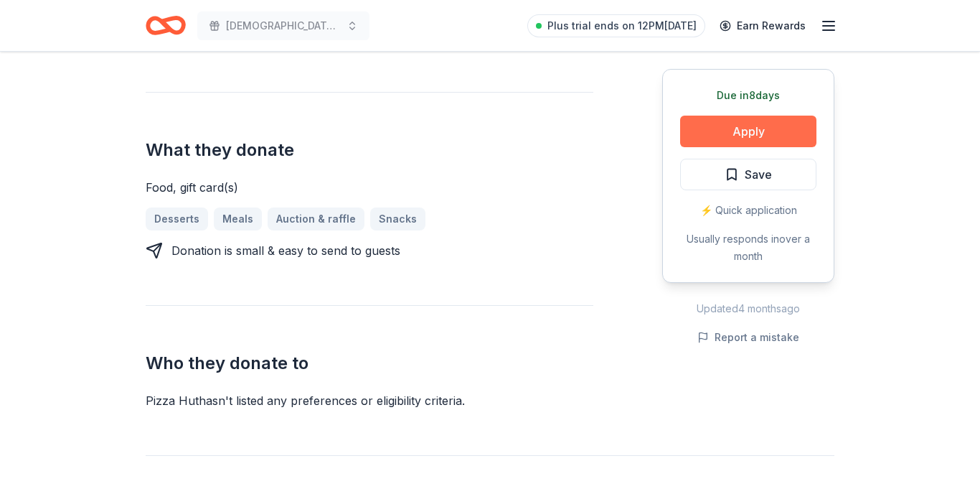
click at [736, 133] on button "Apply" at bounding box center [748, 132] width 136 height 32
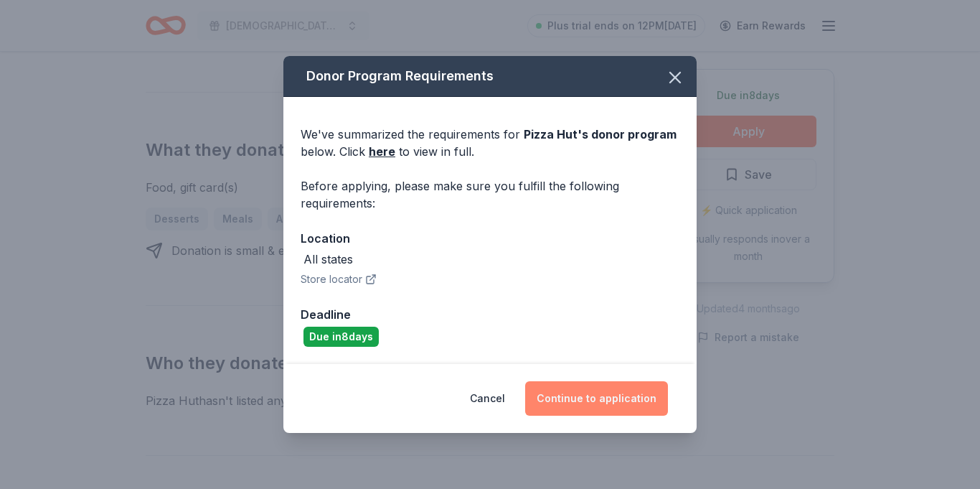
click at [634, 398] on button "Continue to application" at bounding box center [596, 398] width 143 height 34
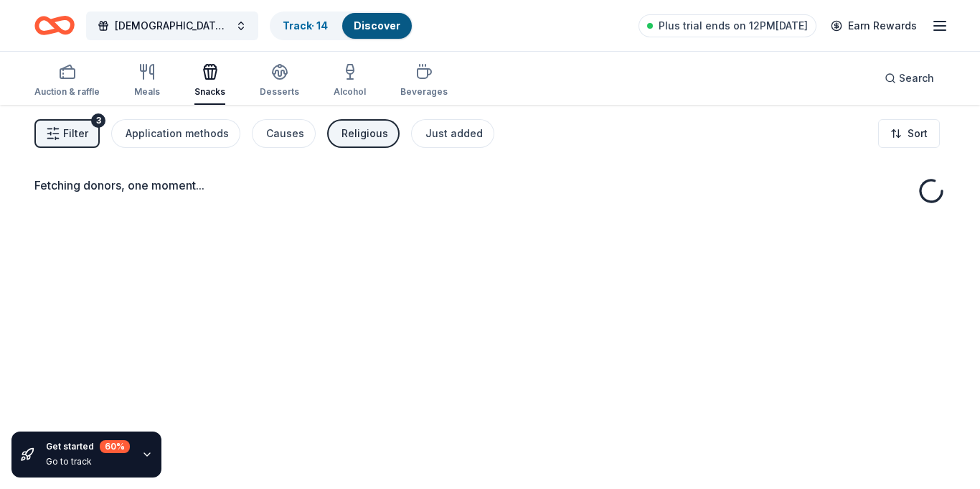
scroll to position [105, 0]
